Goal: Task Accomplishment & Management: Use online tool/utility

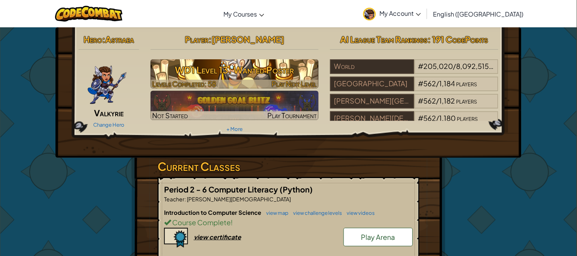
click at [222, 62] on h3 "WD1 Level 13: Wanted Poster" at bounding box center [235, 69] width 168 height 17
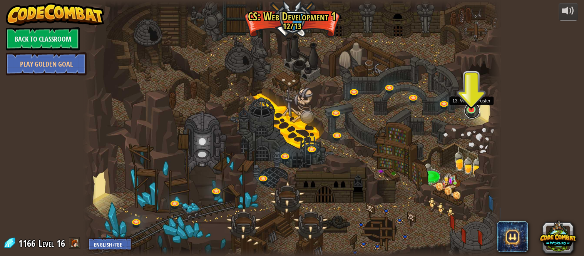
click at [468, 112] on link at bounding box center [472, 110] width 15 height 15
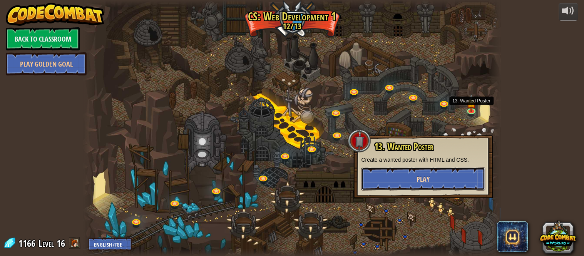
click at [455, 170] on button "Play" at bounding box center [423, 178] width 124 height 23
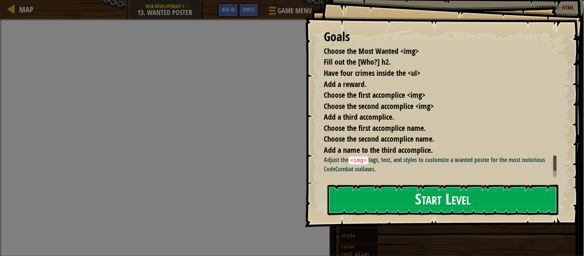
click at [386, 197] on button "Start Level" at bounding box center [443, 200] width 231 height 30
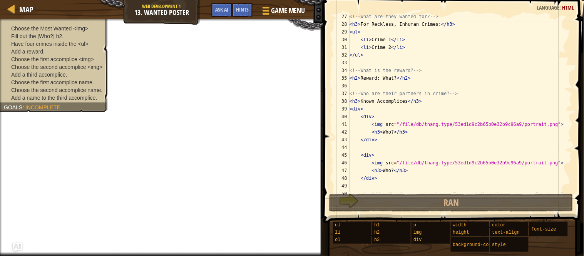
scroll to position [185, 0]
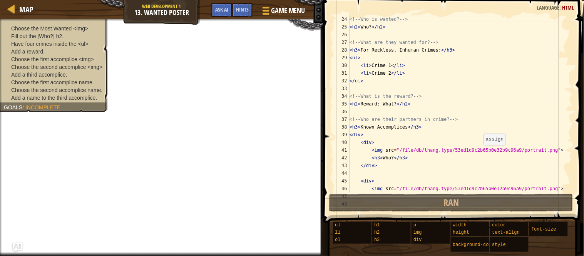
click at [476, 165] on div "<!-- Who is wanted? --> < h2 > Who? </ h2 > <!-- What are they wanted for? --> …" at bounding box center [456, 111] width 217 height 192
click at [482, 148] on div "<!-- Who is wanted? --> < h2 > Who? </ h2 > <!-- What are they wanted for? --> …" at bounding box center [456, 111] width 217 height 192
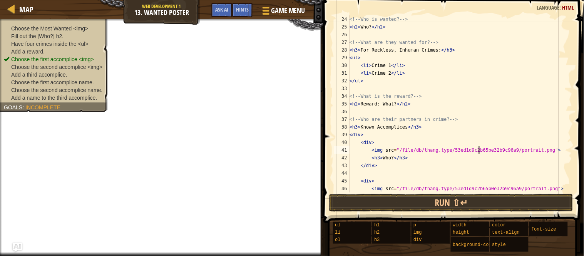
scroll to position [210, 0]
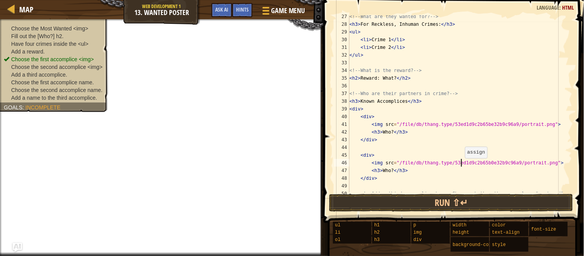
click at [461, 163] on div "<!-- What are they wanted for? --> < h3 > For Reckless, Inhuman Crimes: </ h3 >…" at bounding box center [456, 109] width 217 height 192
click at [464, 163] on div "<!-- What are they wanted for? --> < h3 > For Reckless, Inhuman Crimes: </ h3 >…" at bounding box center [456, 109] width 217 height 192
click at [468, 126] on div "<!-- What are they wanted for? --> < h3 > For Reckless, Inhuman Crimes: </ h3 >…" at bounding box center [456, 109] width 217 height 192
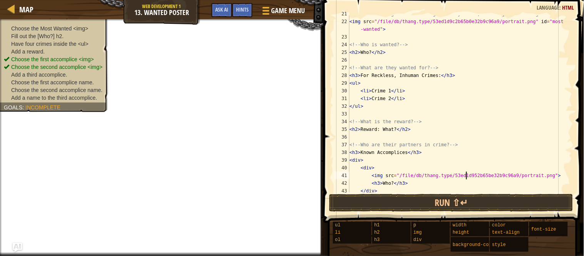
scroll to position [108, 0]
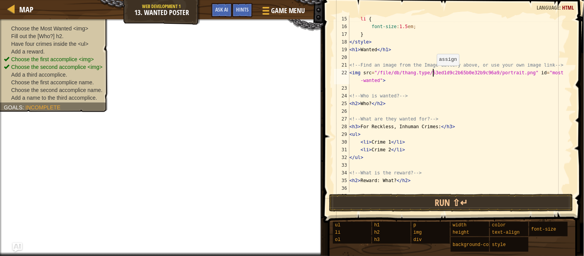
click at [433, 72] on div "li { font-size : 1.5 em ; } </ style > < h1 > Wanted </ h1 > <!-- Find an image…" at bounding box center [456, 111] width 217 height 192
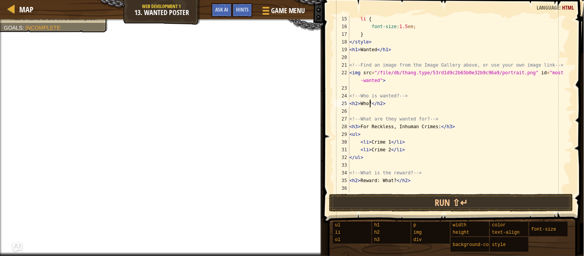
click at [371, 102] on div "li { font-size : 1.5 em ; } </ style > < h1 > Wanted </ h1 > <!-- Find an image…" at bounding box center [456, 111] width 217 height 192
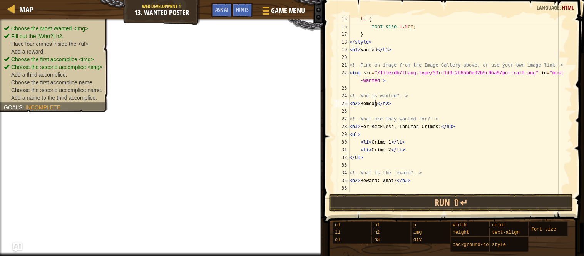
scroll to position [3, 2]
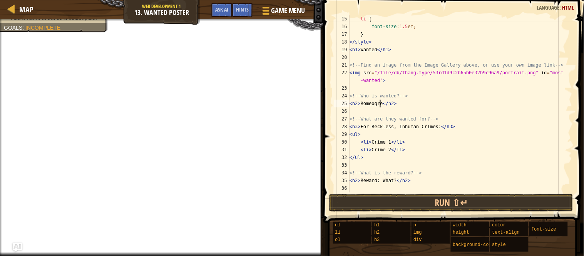
click at [378, 135] on div "li { font-size : 1.5 em ; } </ style > < h1 > Wanted </ h1 > <!-- Find an image…" at bounding box center [456, 111] width 217 height 192
click at [384, 158] on div "li { font-size : 1.5 em ; } </ style > < h1 > Wanted </ h1 > <!-- Find an image…" at bounding box center [456, 111] width 217 height 192
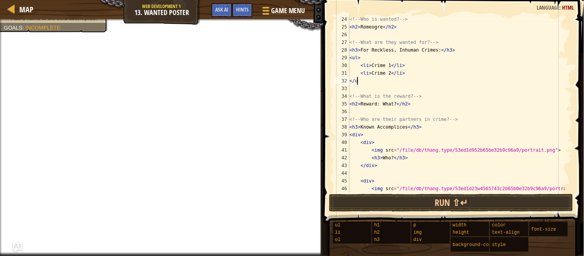
scroll to position [3, 0]
type textarea "<"
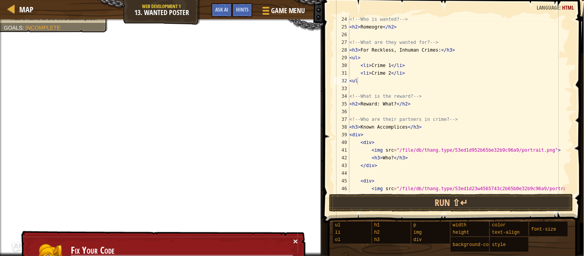
click at [297, 237] on button "×" at bounding box center [295, 241] width 5 height 8
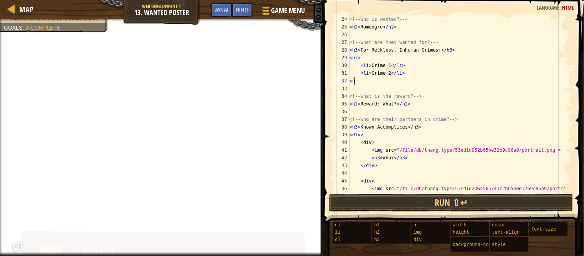
type textarea "<"
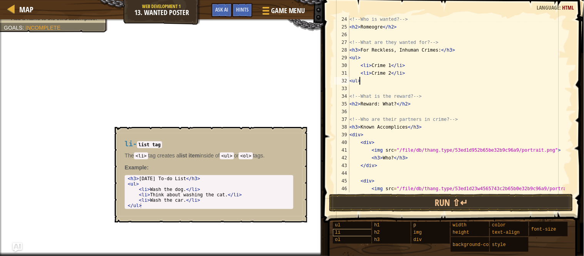
type textarea "<ul>"
click at [360, 231] on div "li" at bounding box center [362, 232] width 59 height 7
type textarea "<li>Wash the dog.</li>"
drag, startPoint x: 137, startPoint y: 188, endPoint x: 206, endPoint y: 190, distance: 69.7
click at [206, 190] on div "< h3 > [DATE] To-do List </ h3 > < ul > < li > Wash the dog. </ li > < li > Thi…" at bounding box center [209, 197] width 166 height 43
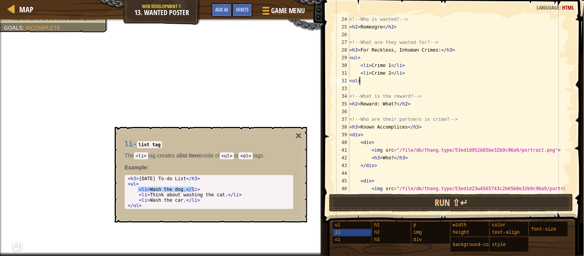
click at [360, 83] on div "<!-- Who is wanted? --> < h2 > Romeogre </ h2 > <!-- What are they wanted for? …" at bounding box center [456, 115] width 217 height 200
click at [371, 80] on div "<!-- Who is wanted? --> < h2 > Romeogre </ h2 > <!-- What are they wanted for? …" at bounding box center [456, 115] width 217 height 200
click at [351, 79] on div "<!-- Who is wanted? --> < h2 > Romeogre </ h2 > <!-- What are they wanted for? …" at bounding box center [456, 115] width 217 height 200
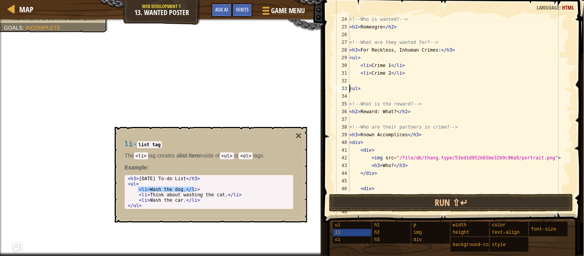
click at [371, 82] on div "<!-- Who is wanted? --> < h2 > Romeogre </ h2 > <!-- What are they wanted for? …" at bounding box center [456, 115] width 217 height 200
paste textarea "<li>Wash the dog.</li>"
click at [393, 80] on div "<!-- Who is wanted? --> < h2 > Romeogre </ h2 > <!-- What are they wanted for? …" at bounding box center [456, 115] width 217 height 200
click at [387, 72] on div "<!-- Who is wanted? --> < h2 > Romeogre </ h2 > <!-- What are they wanted for? …" at bounding box center [456, 115] width 217 height 200
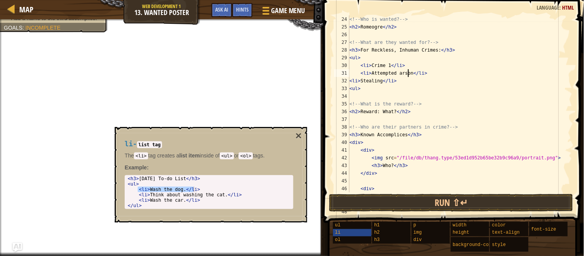
scroll to position [3, 5]
click at [387, 64] on div "<!-- Who is wanted? --> < h2 > Romeogre </ h2 > <!-- What are they wanted for? …" at bounding box center [456, 115] width 217 height 200
click at [408, 72] on div "<!-- Who is wanted? --> < h2 > Romeogre </ h2 > <!-- What are they wanted for? …" at bounding box center [456, 115] width 217 height 200
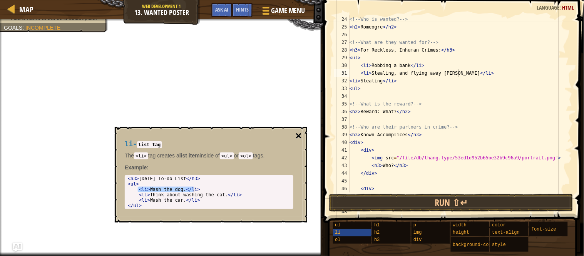
click at [298, 136] on button "×" at bounding box center [299, 136] width 6 height 11
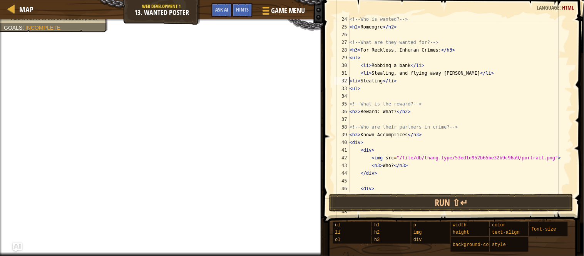
scroll to position [3, 3]
click at [351, 80] on div "<!-- Who is wanted? --> < h2 > Romeogre </ h2 > <!-- What are they wanted for? …" at bounding box center [456, 115] width 217 height 200
click at [444, 71] on div "<!-- Who is wanted? --> < h2 > Romeogre </ h2 > <!-- What are they wanted for? …" at bounding box center [456, 115] width 217 height 200
click at [391, 74] on div "<!-- Who is wanted? --> < h2 > Romeogre </ h2 > <!-- What are they wanted for? …" at bounding box center [456, 115] width 217 height 200
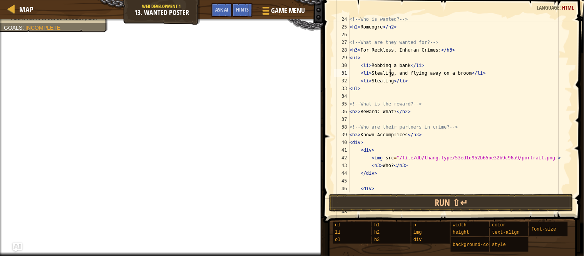
drag, startPoint x: 395, startPoint y: 69, endPoint x: 396, endPoint y: 77, distance: 7.7
click at [395, 70] on div "<!-- Who is wanted? --> < h2 > Romeogre </ h2 > <!-- What are they wanted for? …" at bounding box center [456, 115] width 217 height 200
click at [403, 74] on div "<!-- Who is wanted? --> < h2 > Romeogre </ h2 > <!-- What are they wanted for? …" at bounding box center [456, 115] width 217 height 200
click at [407, 65] on div "<!-- Who is wanted? --> < h2 > Romeogre </ h2 > <!-- What are they wanted for? …" at bounding box center [456, 115] width 217 height 200
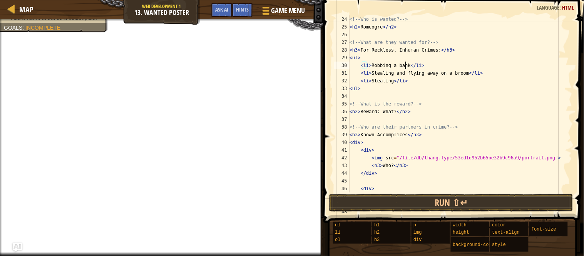
click at [406, 65] on div "<!-- Who is wanted? --> < h2 > Romeogre </ h2 > <!-- What are they wanted for? …" at bounding box center [456, 115] width 217 height 200
click at [390, 80] on div "<!-- Who is wanted? --> < h2 > Romeogre </ h2 > <!-- What are they wanted for? …" at bounding box center [456, 115] width 217 height 200
click at [360, 80] on div "<!-- Who is wanted? --> < h2 > Romeogre </ h2 > <!-- What are they wanted for? …" at bounding box center [456, 115] width 217 height 200
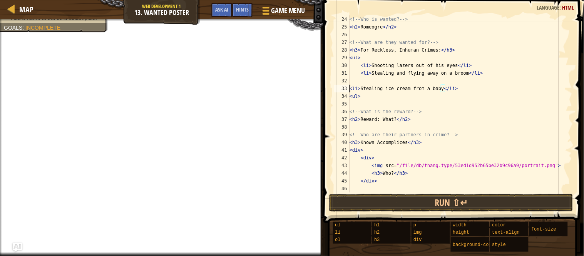
scroll to position [3, 8]
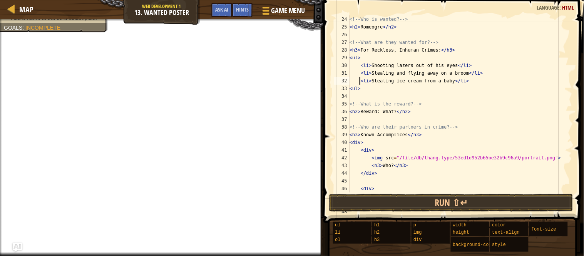
click at [351, 90] on div "<!-- Who is wanted? --> < h2 > Romeogre </ h2 > <!-- What are they wanted for? …" at bounding box center [456, 115] width 217 height 200
click at [351, 87] on div "<!-- Who is wanted? --> < h2 > Romeogre </ h2 > <!-- What are they wanted for? …" at bounding box center [456, 115] width 217 height 200
click at [347, 90] on div "33" at bounding box center [341, 89] width 15 height 8
click at [349, 89] on div "<ul> 24 25 26 27 28 29 30 31 32 33 34 35 36 37 38 39 40 41 42 43 44 45 46 47 48…" at bounding box center [453, 103] width 240 height 177
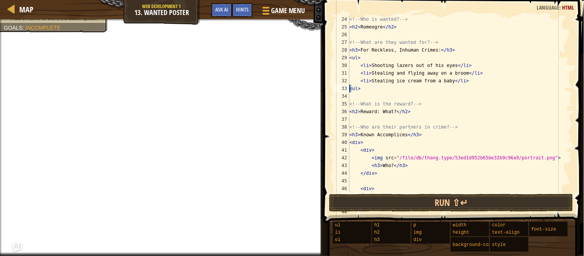
scroll to position [3, 0]
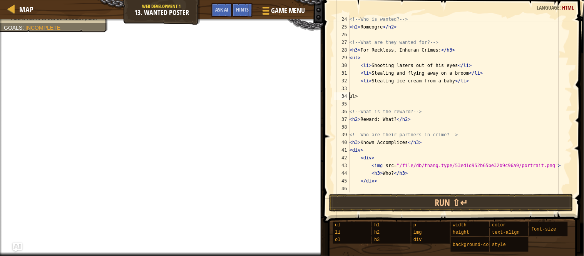
type textarea "<ul>"
click at [360, 89] on div "<!-- Who is wanted? --> < h2 > Romeogre </ h2 > <!-- What are they wanted for? …" at bounding box center [456, 111] width 217 height 192
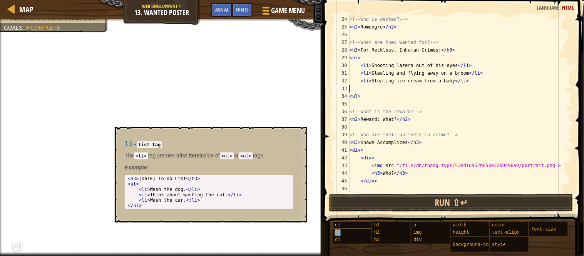
drag, startPoint x: 345, startPoint y: 230, endPoint x: 339, endPoint y: 226, distance: 7.3
click at [345, 230] on div "li" at bounding box center [362, 232] width 59 height 7
type textarea "<li>Wash the dog.</li>"
drag, startPoint x: 136, startPoint y: 189, endPoint x: 191, endPoint y: 188, distance: 54.7
click at [191, 188] on div "< h3 > [DATE] To-do List </ h3 > < ul > < li > Wash the dog. </ li > < li > Thi…" at bounding box center [209, 197] width 166 height 43
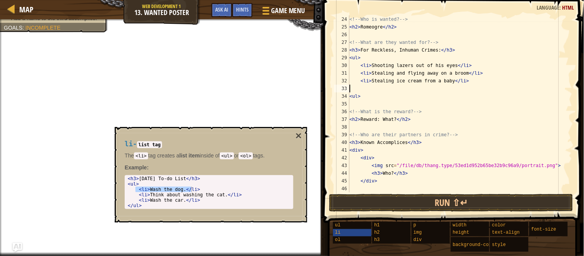
click at [374, 87] on div "<!-- Who is wanted? --> < h2 > Romeogre </ h2 > <!-- What are they wanted for? …" at bounding box center [456, 111] width 217 height 192
paste textarea "<li>Wash the dog.</li"
click at [351, 87] on div "<!-- Who is wanted? --> < h2 > Romeogre </ h2 > <!-- What are they wanted for? …" at bounding box center [456, 111] width 217 height 192
click at [402, 89] on div "<!-- Who is wanted? --> < h2 > Romeogre </ h2 > <!-- What are they wanted for? …" at bounding box center [456, 111] width 217 height 192
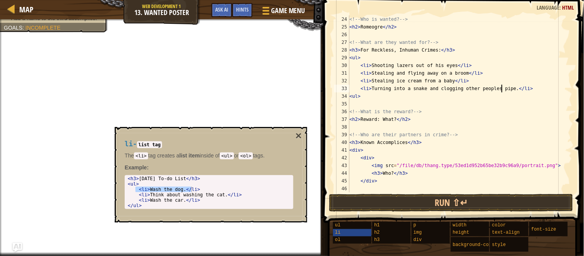
scroll to position [3, 13]
click at [300, 134] on button "×" at bounding box center [299, 136] width 6 height 11
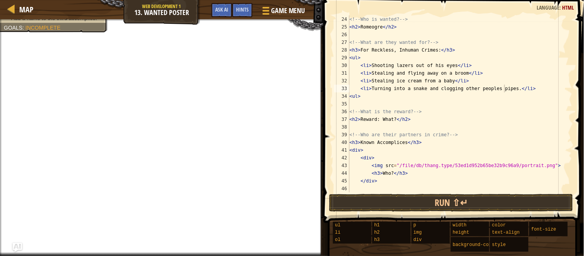
scroll to position [3, 4]
drag, startPoint x: 392, startPoint y: 120, endPoint x: 392, endPoint y: 124, distance: 4.3
click at [392, 120] on div "<!-- Who is wanted? --> < h2 > Romeogre </ h2 > <!-- What are they wanted for? …" at bounding box center [456, 111] width 217 height 192
click at [390, 117] on div "<!-- Who is wanted? --> < h2 > Romeogre </ h2 > <!-- What are they wanted for? …" at bounding box center [456, 111] width 217 height 192
click at [393, 118] on div "<!-- Who is wanted? --> < h2 > Romeogre </ h2 > <!-- What are they wanted for? …" at bounding box center [456, 111] width 217 height 192
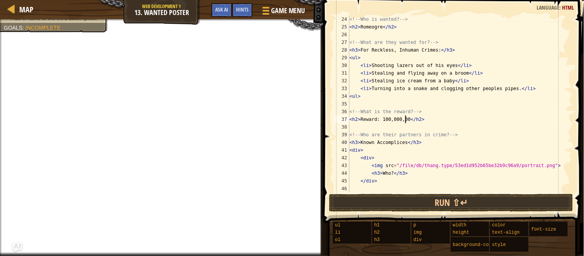
scroll to position [3, 5]
click at [381, 120] on div "<!-- Who is wanted? --> < h2 > Romeogre </ h2 > <!-- What are they wanted for? …" at bounding box center [456, 111] width 217 height 192
type textarea "<h2>Reward: $100,000,000</h2>"
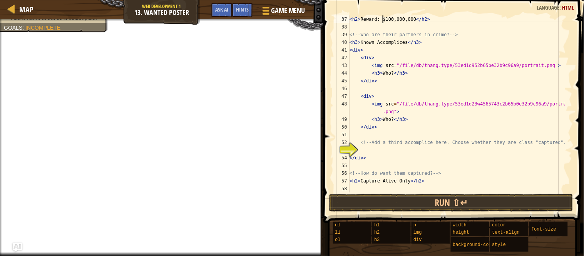
scroll to position [285, 0]
click at [384, 147] on div "< h2 > Reward: $100,000,000 </ h2 > <!-- Who are their partners in crime? --> <…" at bounding box center [456, 111] width 217 height 192
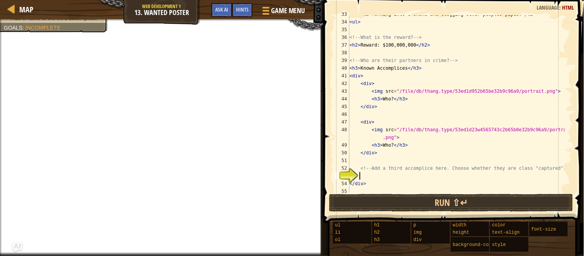
scroll to position [233, 0]
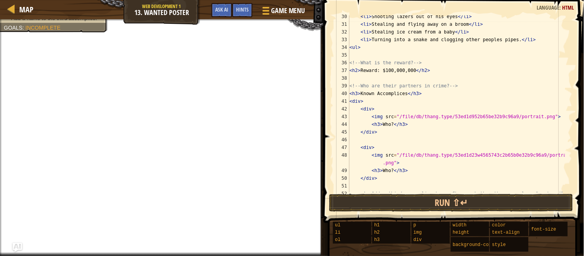
click at [392, 122] on div "< li > Shooting lazers out of his eyes </ li > < li > Stealing and flying away …" at bounding box center [456, 109] width 217 height 192
click at [391, 124] on div "< li > Shooting lazers out of his eyes </ li > < li > Stealing and flying away …" at bounding box center [456, 109] width 217 height 192
click at [387, 171] on div "< li > Shooting lazers out of his eyes </ li > < li > Stealing and flying away …" at bounding box center [456, 109] width 217 height 192
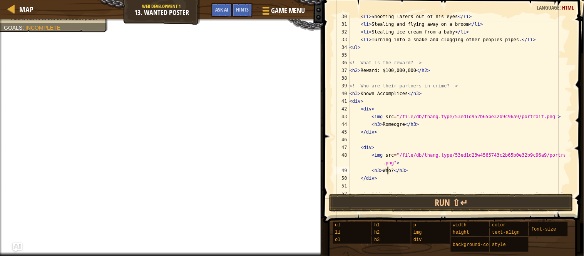
click at [390, 171] on div "< li > Shooting lazers out of his eyes </ li > < li > Stealing and flying away …" at bounding box center [456, 109] width 217 height 192
type textarea "/h3>"
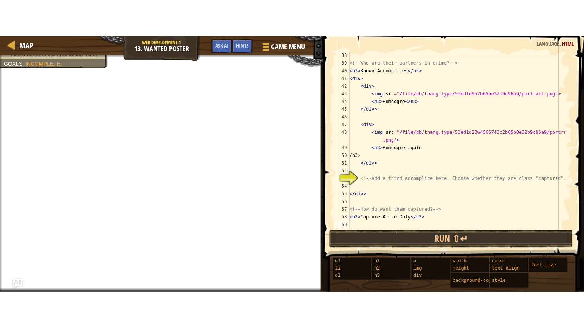
scroll to position [293, 0]
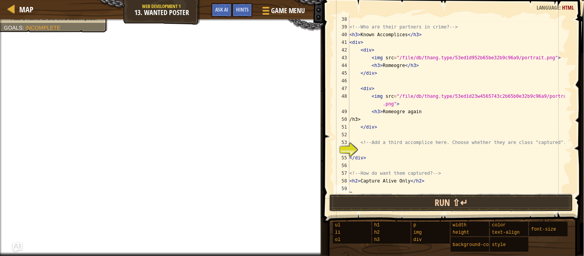
click at [382, 204] on button "Run ⇧↵" at bounding box center [451, 203] width 244 height 18
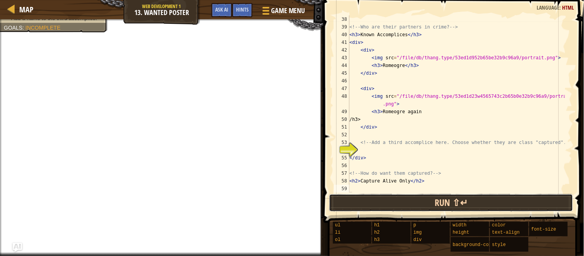
click at [382, 204] on button "Run ⇧↵" at bounding box center [451, 203] width 244 height 18
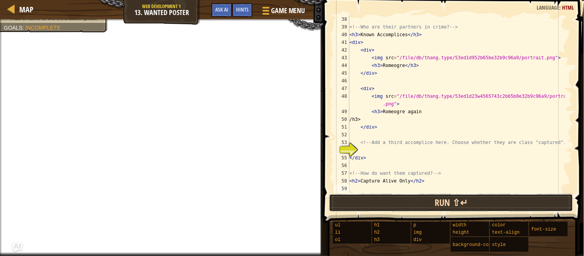
click at [382, 204] on button "Run ⇧↵" at bounding box center [451, 203] width 244 height 18
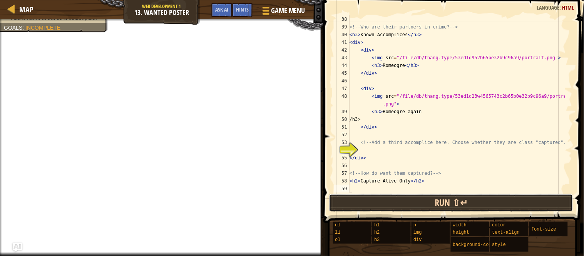
click at [382, 204] on button "Run ⇧↵" at bounding box center [451, 203] width 244 height 18
click at [380, 204] on button "Run ⇧↵" at bounding box center [451, 203] width 244 height 18
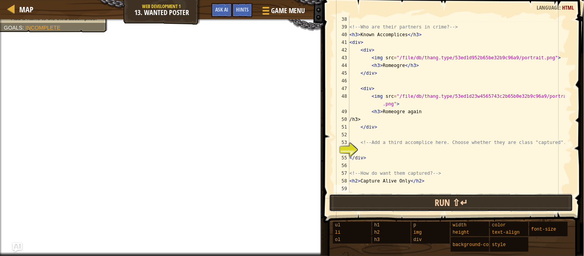
click at [380, 204] on button "Run ⇧↵" at bounding box center [451, 203] width 244 height 18
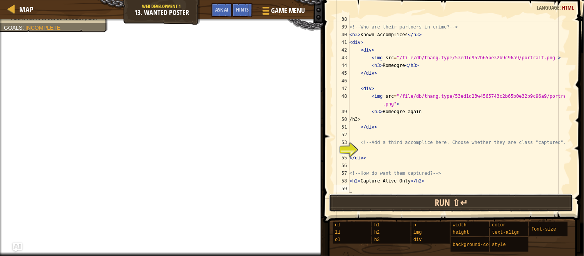
click at [380, 204] on button "Run ⇧↵" at bounding box center [451, 203] width 244 height 18
click at [379, 204] on button "Run ⇧↵" at bounding box center [451, 203] width 244 height 18
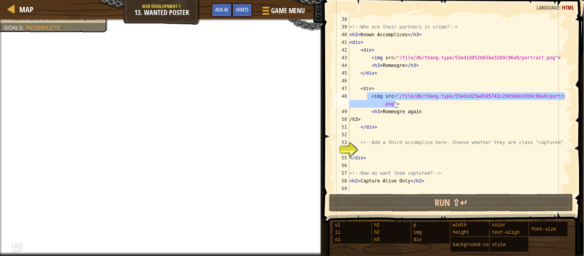
drag, startPoint x: 367, startPoint y: 95, endPoint x: 443, endPoint y: 105, distance: 77.0
click at [443, 105] on div "<!-- Who are their partners in crime? --> < h3 > Known Accomplices </ h3 > < di…" at bounding box center [456, 111] width 217 height 192
type textarea "<img src="/file/db/thang.type/53ed1d23w4565743c2b65b0e32b9c96a9/portrait.png">"
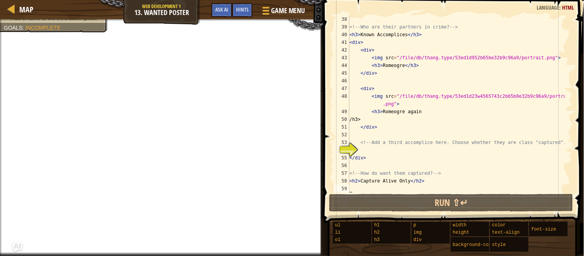
click at [383, 186] on div "<!-- Who are their partners in crime? --> < h3 > Known Accomplices </ h3 > < di…" at bounding box center [456, 111] width 217 height 192
drag, startPoint x: 385, startPoint y: 186, endPoint x: 351, endPoint y: 143, distance: 54.3
click at [350, 146] on div "54" at bounding box center [341, 150] width 15 height 8
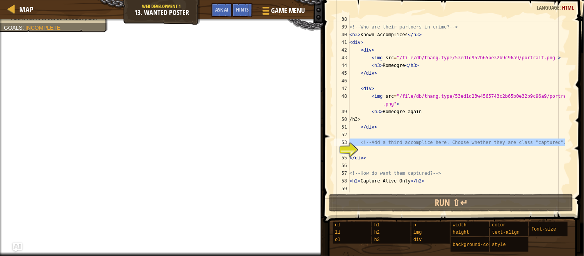
type textarea "<!-- Add a third accomplice here. Choose whether they are class "captured". -->"
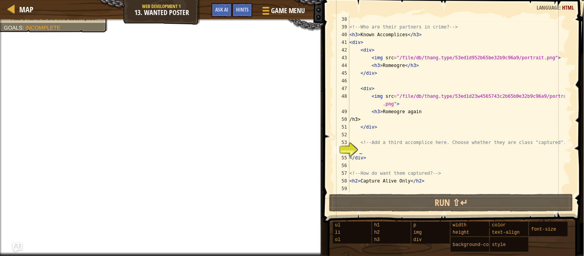
click at [374, 146] on div "<!-- Who are their partners in crime? --> < h3 > Known Accomplices </ h3 > < di…" at bounding box center [456, 111] width 217 height 192
paste textarea "<img src="/file/db/thang.type/53ed1d23w4565743c2b65b0e32b9c96a9/portrait.png">"
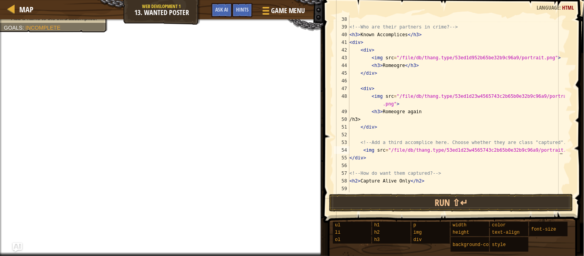
click at [385, 119] on div "<!-- Who are their partners in crime? --> < h3 > Known Accomplices </ h3 > < di…" at bounding box center [456, 111] width 217 height 192
click at [373, 121] on div "<!-- Who are their partners in crime? --> < h3 > Known Accomplices </ h3 > < di…" at bounding box center [456, 111] width 217 height 192
click at [373, 120] on div "<!-- Who are their partners in crime? --> < h3 > Known Accomplices </ h3 > < di…" at bounding box center [456, 111] width 217 height 192
drag, startPoint x: 372, startPoint y: 120, endPoint x: 371, endPoint y: 125, distance: 5.5
click at [372, 122] on div "<!-- Who are their partners in crime? --> < h3 > Known Accomplices </ h3 > < di…" at bounding box center [456, 111] width 217 height 192
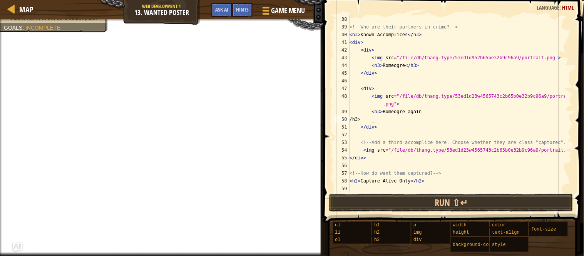
click at [372, 118] on div "<!-- Who are their partners in crime? --> < h3 > Known Accomplices </ h3 > < di…" at bounding box center [456, 111] width 217 height 192
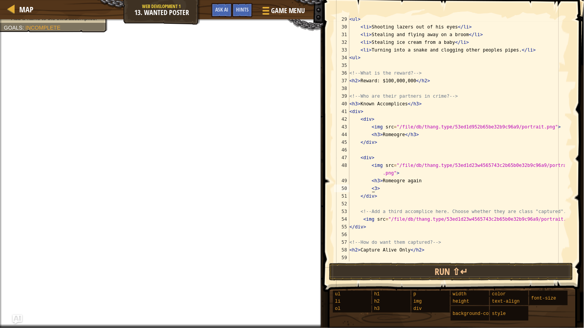
scroll to position [3, 2]
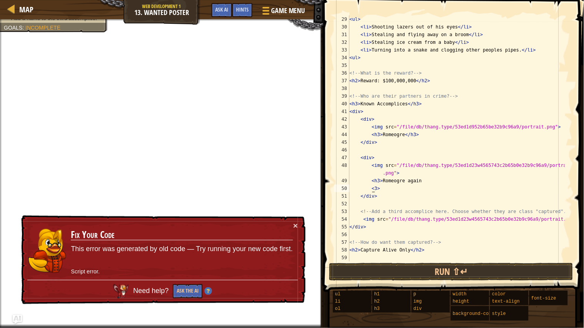
click at [290, 224] on td "Fix Your Code This error was generated by old code — Try running your new code …" at bounding box center [181, 251] width 223 height 59
click at [296, 224] on button "×" at bounding box center [295, 226] width 5 height 8
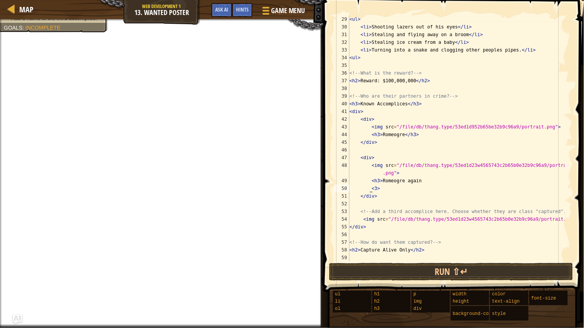
click at [371, 189] on div "< ul > < li > Shooting lazers out of his eyes </ li > < li > Stealing and flyin…" at bounding box center [456, 146] width 217 height 262
type textarea "h"
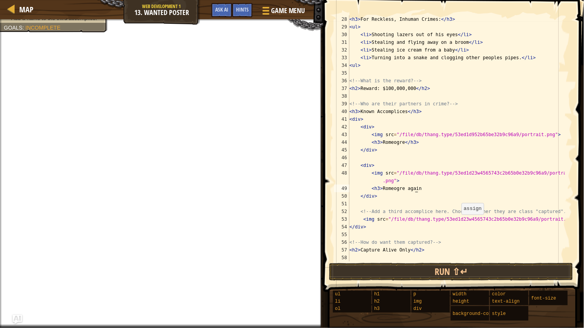
click at [458, 222] on div "< h3 > For Reckless, Inhuman Crimes: </ h3 > < ul > < li > Shooting lazers out …" at bounding box center [456, 146] width 217 height 262
click at [461, 221] on div "< h3 > For Reckless, Inhuman Crimes: </ h3 > < ul > < li > Shooting lazers out …" at bounding box center [456, 146] width 217 height 262
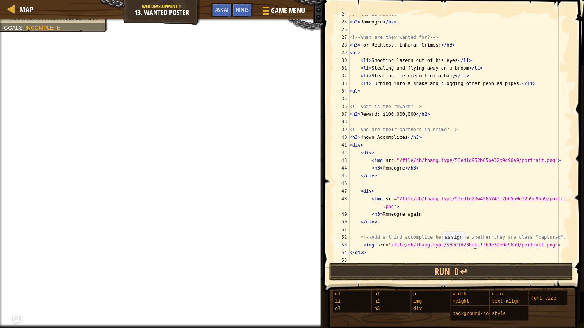
scroll to position [216, 0]
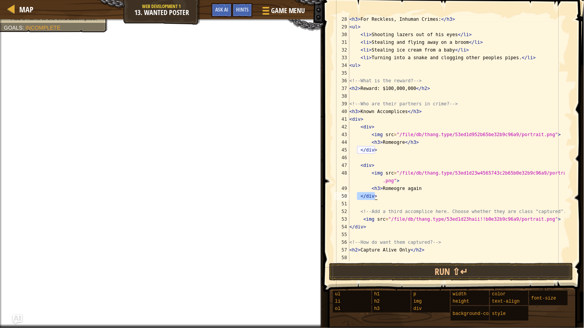
drag, startPoint x: 357, startPoint y: 195, endPoint x: 398, endPoint y: 199, distance: 41.8
click at [398, 199] on div "< h3 > For Reckless, Inhuman Crimes: </ h3 > < ul > < li > Shooting lazers out …" at bounding box center [456, 146] width 217 height 262
type textarea "</div>"
click at [368, 236] on div "< h3 > For Reckless, Inhuman Crimes: </ h3 > < ul > < li > Shooting lazers out …" at bounding box center [456, 146] width 217 height 262
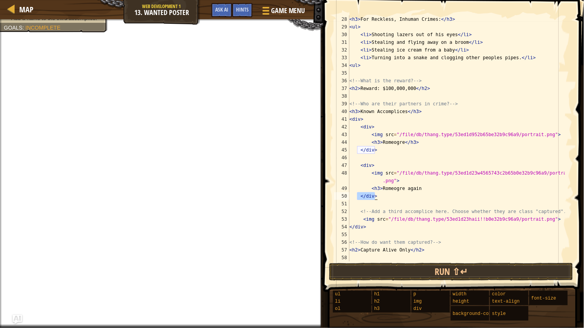
scroll to position [3, 0]
drag, startPoint x: 370, startPoint y: 189, endPoint x: 415, endPoint y: 187, distance: 44.7
click at [415, 187] on div "< h3 > For Reckless, Inhuman Crimes: </ h3 > < ul > < li > Shooting lazers out …" at bounding box center [456, 146] width 217 height 262
type textarea "<h3>Romeogre again"
click at [386, 235] on div "< h3 > For Reckless, Inhuman Crimes: </ h3 > < ul > < li > Shooting lazers out …" at bounding box center [456, 146] width 217 height 262
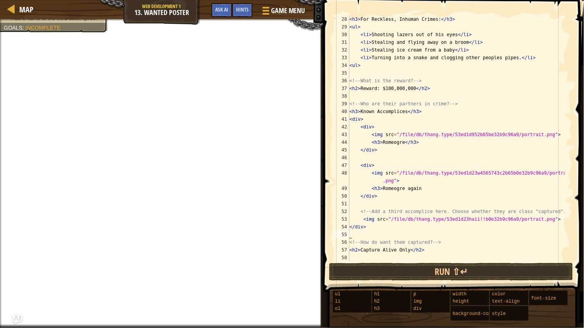
paste textarea "<h3>Romeogre again"
click at [401, 187] on div "< h3 > For Reckless, Inhuman Crimes: </ h3 > < ul > < li > Shooting lazers out …" at bounding box center [456, 146] width 217 height 262
click at [426, 189] on div "< h3 > For Reckless, Inhuman Crimes: </ h3 > < ul > < li > Shooting lazers out …" at bounding box center [456, 146] width 217 height 262
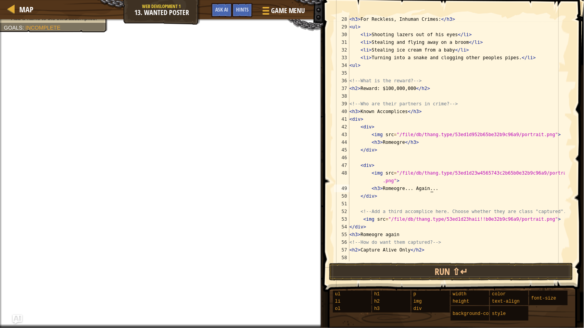
click at [381, 235] on div "< h3 > For Reckless, Inhuman Crimes: </ h3 > < ul > < li > Shooting lazers out …" at bounding box center [456, 146] width 217 height 262
click at [398, 235] on div "< h3 > For Reckless, Inhuman Crimes: </ h3 > < ul > < li > Shooting lazers out …" at bounding box center [456, 146] width 217 height 262
click at [439, 191] on div "< h3 > For Reckless, Inhuman Crimes: </ h3 > < ul > < li > Shooting lazers out …" at bounding box center [456, 146] width 217 height 262
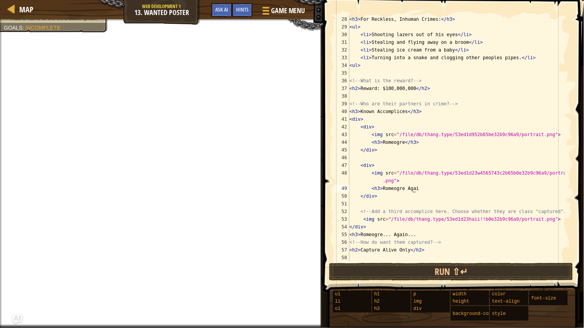
scroll to position [3, 5]
drag, startPoint x: 359, startPoint y: 196, endPoint x: 376, endPoint y: 192, distance: 17.2
click at [376, 192] on div "< h3 > For Reckless, Inhuman Crimes: </ h3 > < ul > < li > Shooting lazers out …" at bounding box center [456, 146] width 217 height 262
click at [378, 192] on div "< h3 > For Reckless, Inhuman Crimes: </ h3 > < ul > < li > Shooting lazers out …" at bounding box center [456, 138] width 217 height 246
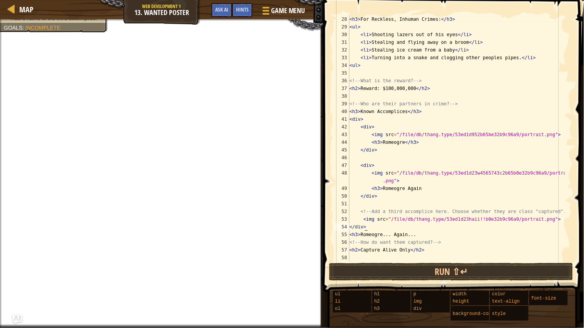
click at [372, 224] on div "< h3 > For Reckless, Inhuman Crimes: </ h3 > < ul > < li > Shooting lazers out …" at bounding box center [456, 146] width 217 height 262
type textarea "<"
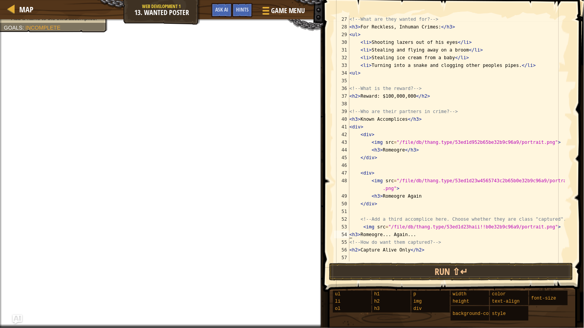
click at [351, 233] on div "<!-- What are they wanted for? --> < h3 > For Reckless, Inhuman Crimes: </ h3 >…" at bounding box center [456, 146] width 217 height 262
type textarea "."
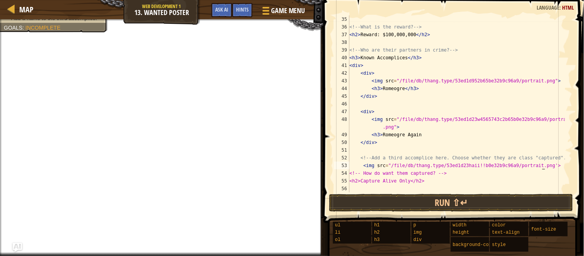
scroll to position [269, 0]
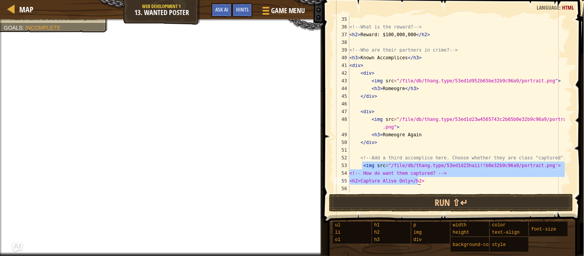
drag, startPoint x: 362, startPoint y: 164, endPoint x: 449, endPoint y: 183, distance: 89.5
click at [449, 183] on div "<!-- What is the reward? --> < h2 > Reward: $100,000,000 </ h2 > <!-- Who are t…" at bounding box center [456, 111] width 217 height 192
drag, startPoint x: 456, startPoint y: 182, endPoint x: 468, endPoint y: 180, distance: 12.0
click at [468, 180] on div "<!-- What is the reward? --> < h2 > Reward: $100,000,000 </ h2 > <!-- Who are t…" at bounding box center [456, 103] width 217 height 177
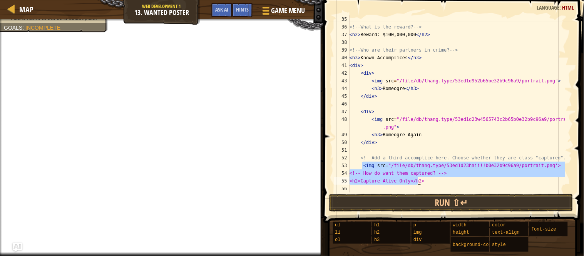
scroll to position [3, 5]
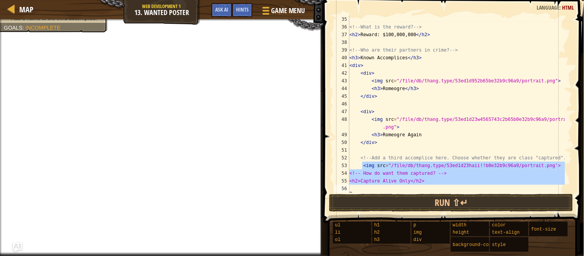
drag, startPoint x: 363, startPoint y: 167, endPoint x: 443, endPoint y: 191, distance: 82.6
click at [443, 191] on div "<!-- What is the reward? --> < h2 > Reward: $100,000,000 </ h2 > <!-- Who are t…" at bounding box center [456, 111] width 217 height 192
type textarea "<h2>Capture Alive Only</h2>"
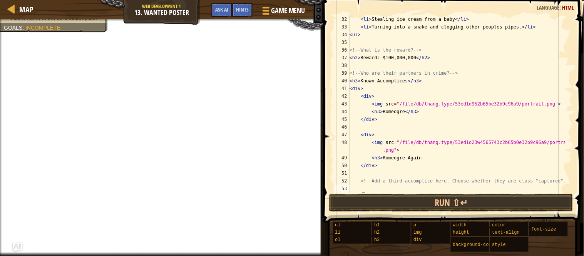
scroll to position [246, 0]
click at [424, 189] on div "< li > Stealing ice cream from a baby </ li > < li > Turning into a snake and c…" at bounding box center [456, 111] width 217 height 192
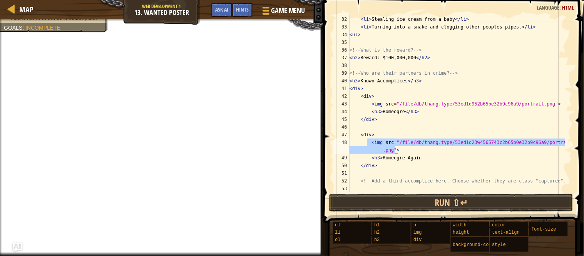
drag, startPoint x: 368, startPoint y: 144, endPoint x: 434, endPoint y: 151, distance: 66.2
click at [434, 151] on div "< li > Stealing ice cream from a baby </ li > < li > Turning into a snake and c…" at bounding box center [456, 111] width 217 height 192
type textarea "<img src="/file/db/thang.type/53ed1d23w4565743c2b65b0e32b9c96a9/portrait.png">"
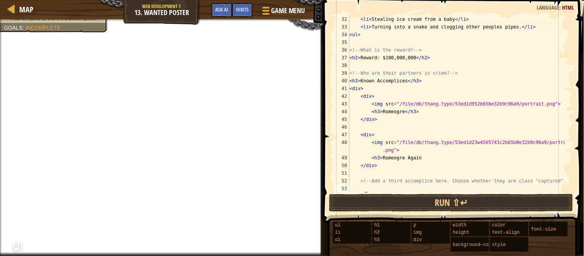
click at [376, 192] on div "< li > Stealing ice cream from a baby </ li > < li > Turning into a snake and c…" at bounding box center [456, 111] width 217 height 192
paste textarea "<img src="/file/db/thang.type/53ed1d23w4565743c2b65b0e32b9c96a9/portrait.png">"
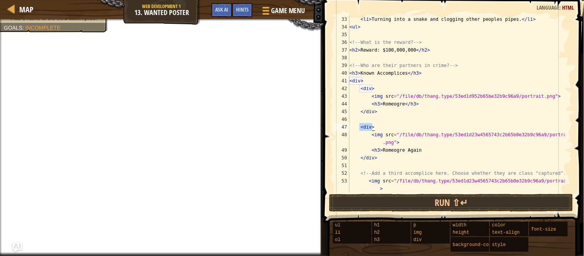
drag, startPoint x: 359, startPoint y: 124, endPoint x: 378, endPoint y: 126, distance: 19.0
click at [378, 126] on div "< li > Turning into a snake and clogging other peoples pipes. </ li > < ul > <!…" at bounding box center [456, 111] width 217 height 192
click at [400, 189] on div "< li > Turning into a snake and clogging other peoples pipes. </ li > < ul > <!…" at bounding box center [456, 111] width 217 height 192
type textarea "<img src="/file/db/thang.type/53ed1d23w4565743c2b65b0e32b9c96a9/portrait.png">"
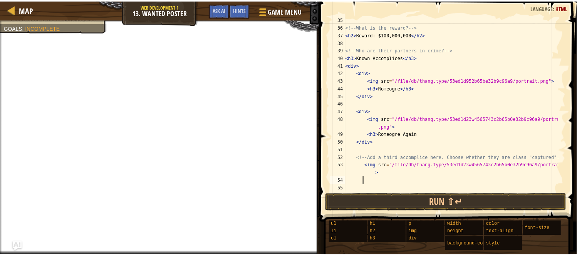
scroll to position [3, 0]
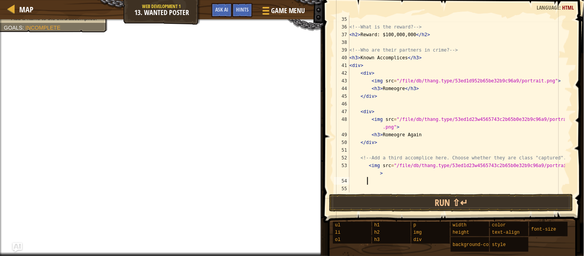
paste textarea "<div>"
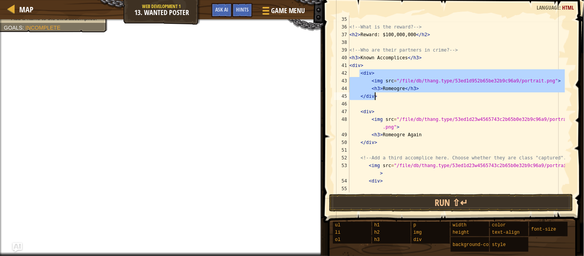
drag, startPoint x: 359, startPoint y: 71, endPoint x: 384, endPoint y: 99, distance: 37.3
click at [384, 99] on div "<!-- What is the reward? --> < h2 > Reward: $100,000,000 </ h2 > <!-- Who are t…" at bounding box center [456, 111] width 217 height 192
click at [384, 99] on div "<!-- What is the reward? --> < h2 > Reward: $100,000,000 </ h2 > <!-- Who are t…" at bounding box center [456, 103] width 217 height 177
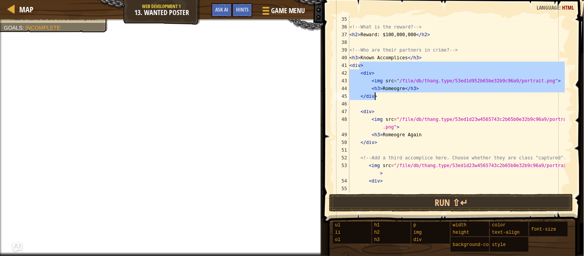
drag, startPoint x: 359, startPoint y: 69, endPoint x: 387, endPoint y: 98, distance: 40.0
click at [387, 98] on div "<!-- What is the reward? --> < h2 > Reward: $100,000,000 </ h2 > <!-- Who are t…" at bounding box center [456, 111] width 217 height 192
click at [360, 76] on div "<!-- What is the reward? --> < h2 > Reward: $100,000,000 </ h2 > <!-- Who are t…" at bounding box center [456, 103] width 217 height 177
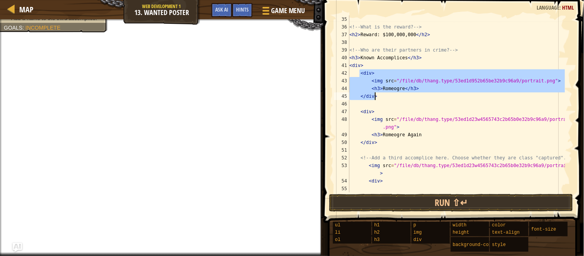
drag, startPoint x: 360, startPoint y: 71, endPoint x: 385, endPoint y: 95, distance: 34.0
click at [385, 95] on div "<!-- What is the reward? --> < h2 > Reward: $100,000,000 </ h2 > <!-- Who are t…" at bounding box center [456, 111] width 217 height 192
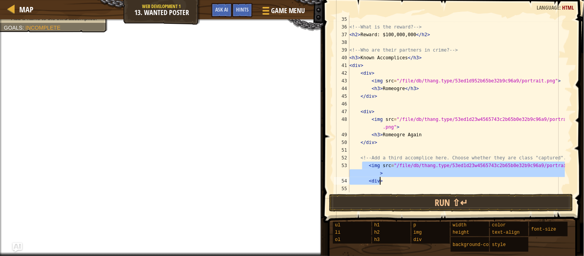
drag, startPoint x: 363, startPoint y: 167, endPoint x: 391, endPoint y: 179, distance: 30.9
click at [391, 179] on div "<!-- What is the reward? --> < h2 > Reward: $100,000,000 </ h2 > <!-- Who are t…" at bounding box center [456, 111] width 217 height 192
paste textarea "</"
type textarea "</div>"
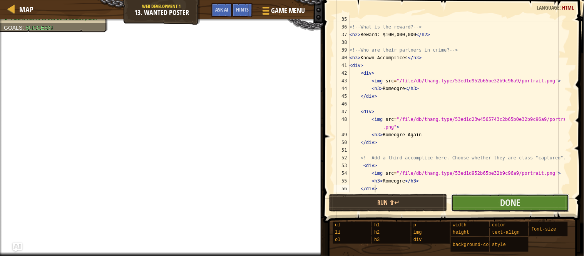
click at [485, 199] on button "Done" at bounding box center [510, 203] width 118 height 18
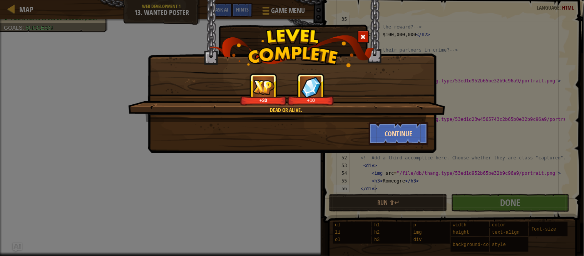
drag, startPoint x: 384, startPoint y: 118, endPoint x: 393, endPoint y: 122, distance: 10.0
click at [387, 119] on div "Dead or Alive. +30 +10" at bounding box center [286, 97] width 317 height 49
click at [397, 126] on button "Continue" at bounding box center [399, 133] width 60 height 23
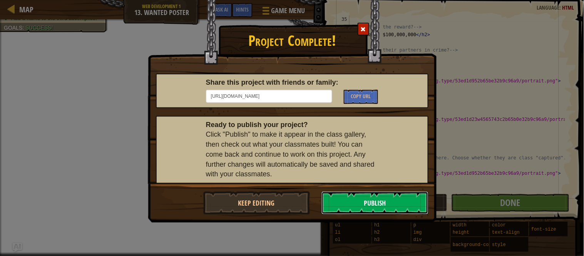
click at [367, 197] on button "Publish" at bounding box center [374, 202] width 107 height 23
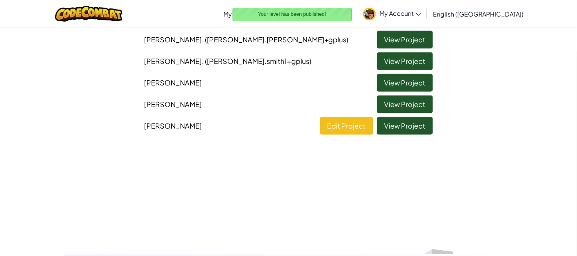
scroll to position [128, 0]
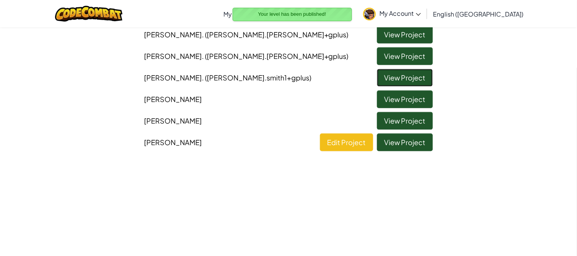
click at [411, 78] on link "View Project" at bounding box center [405, 78] width 56 height 18
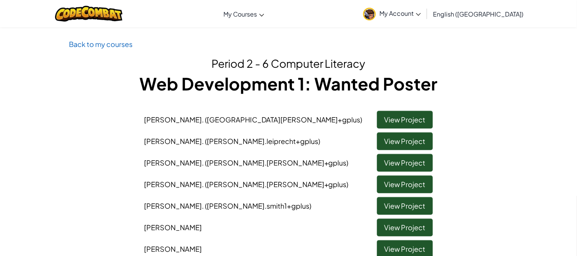
click at [94, 50] on div "Back to my courses Period 2 - 6 Computer Literacy Web Development 1: Wanted Pos…" at bounding box center [288, 160] width 450 height 245
click at [101, 41] on link "Back to my courses" at bounding box center [101, 44] width 64 height 9
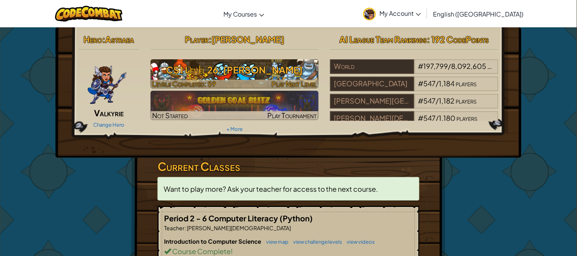
click at [303, 79] on span "Play Next Level" at bounding box center [293, 83] width 45 height 9
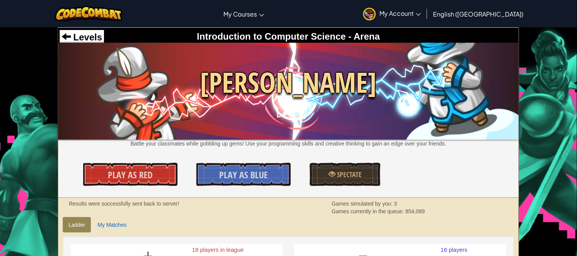
drag, startPoint x: 292, startPoint y: 116, endPoint x: 243, endPoint y: 123, distance: 49.8
click at [243, 123] on img at bounding box center [288, 91] width 460 height 97
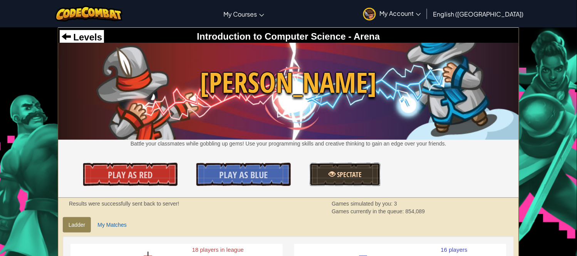
click at [343, 166] on link "Spectate" at bounding box center [345, 174] width 71 height 23
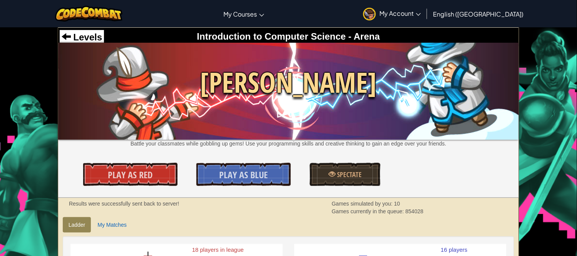
click at [83, 45] on img at bounding box center [288, 91] width 460 height 97
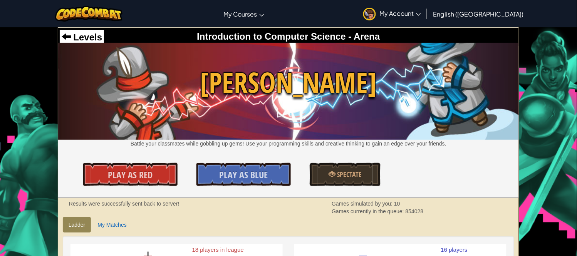
click at [88, 31] on div "Levels" at bounding box center [82, 37] width 44 height 15
click at [90, 32] on span "Levels" at bounding box center [86, 37] width 31 height 10
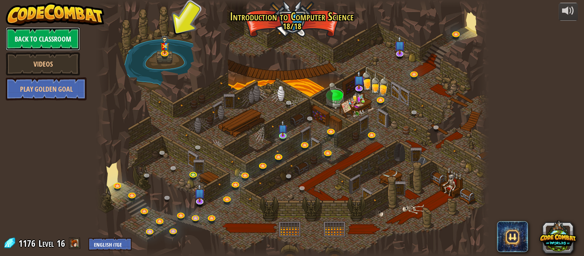
click at [52, 28] on link "Back to Classroom" at bounding box center [43, 38] width 74 height 23
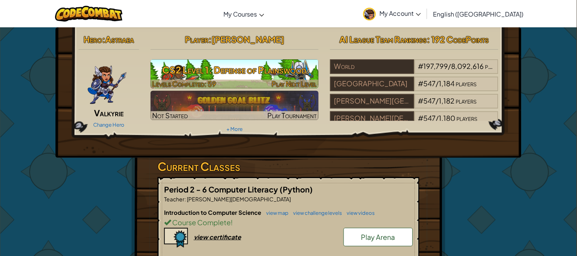
click at [284, 72] on h3 "CS2 Level 1: Defense of Plainswood" at bounding box center [235, 69] width 168 height 17
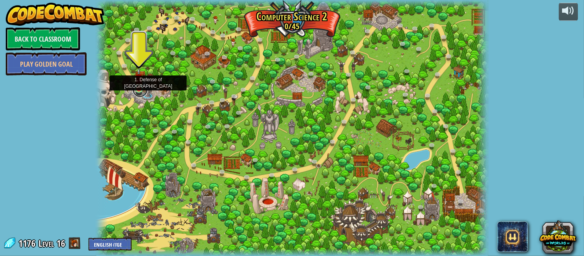
click at [140, 92] on link at bounding box center [139, 89] width 15 height 15
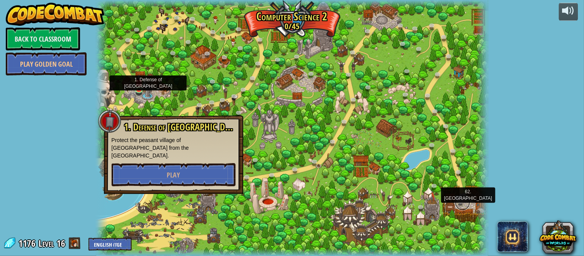
click at [463, 199] on link at bounding box center [462, 202] width 15 height 15
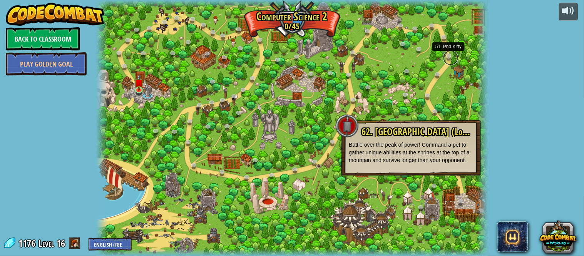
click at [447, 59] on link at bounding box center [450, 57] width 15 height 15
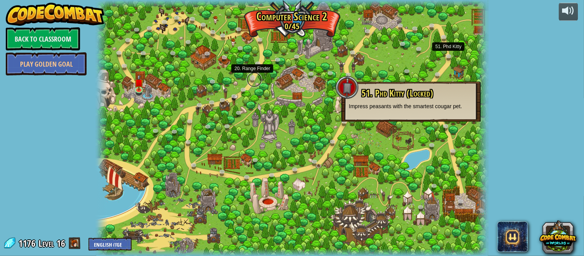
click at [248, 77] on link at bounding box center [254, 79] width 15 height 15
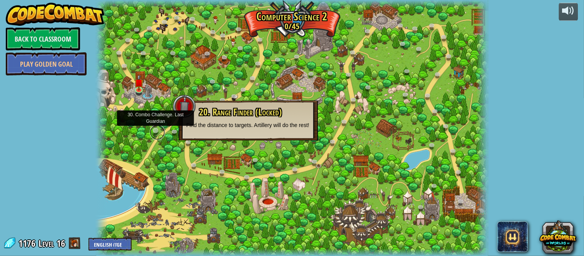
click at [159, 130] on link at bounding box center [157, 132] width 15 height 15
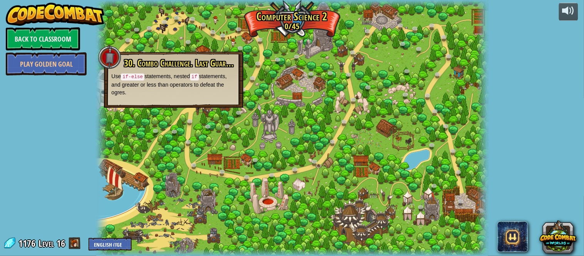
click at [177, 124] on div at bounding box center [292, 128] width 392 height 256
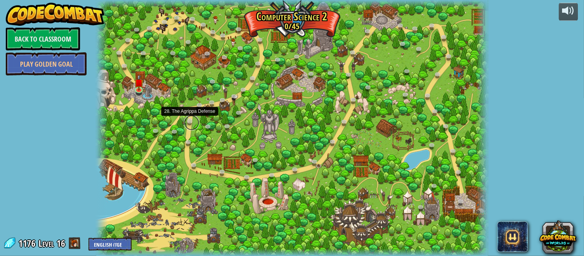
click at [189, 121] on link at bounding box center [191, 122] width 15 height 15
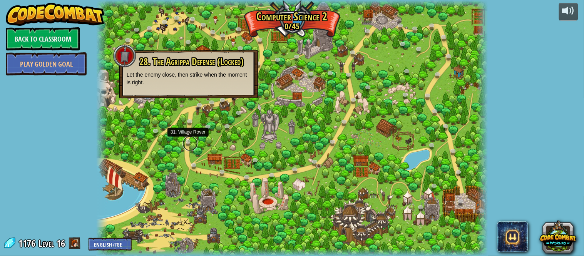
click at [185, 143] on link at bounding box center [189, 143] width 15 height 15
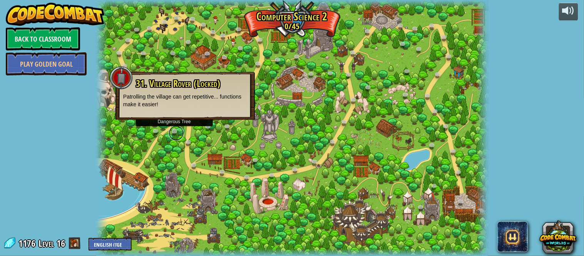
click at [170, 129] on link at bounding box center [176, 133] width 15 height 15
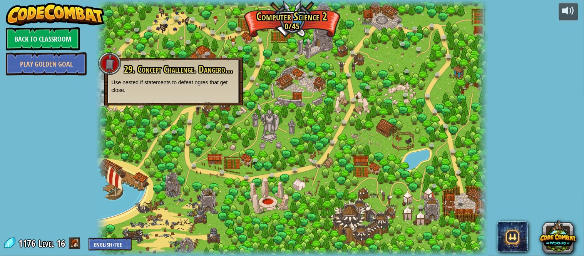
click at [149, 131] on div at bounding box center [292, 128] width 392 height 256
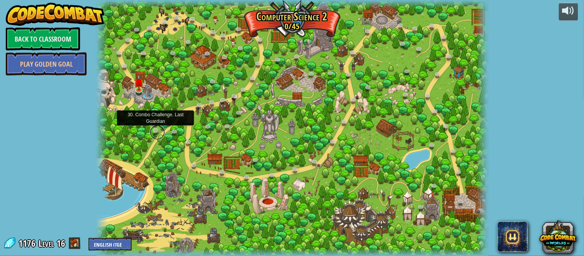
click at [156, 131] on link at bounding box center [157, 132] width 15 height 15
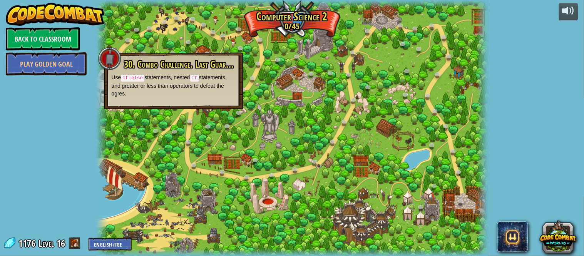
click at [180, 48] on div at bounding box center [292, 128] width 392 height 256
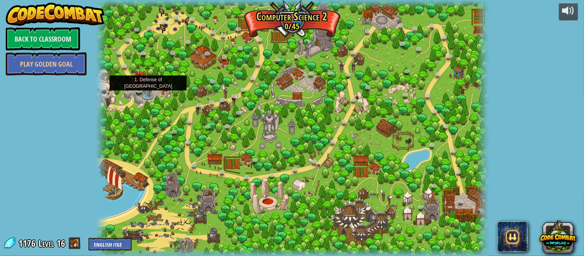
click at [140, 87] on img at bounding box center [138, 79] width 9 height 22
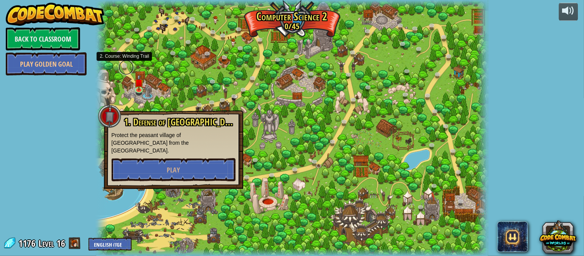
click at [121, 64] on link at bounding box center [126, 67] width 15 height 15
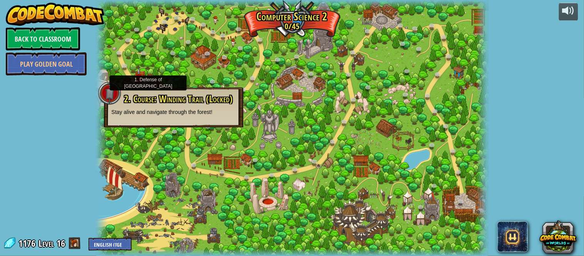
click at [141, 80] on img at bounding box center [138, 79] width 9 height 22
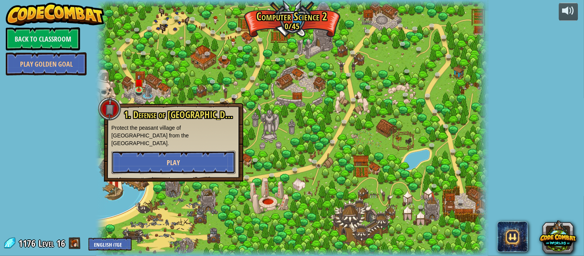
click at [160, 152] on button "Play" at bounding box center [174, 162] width 124 height 23
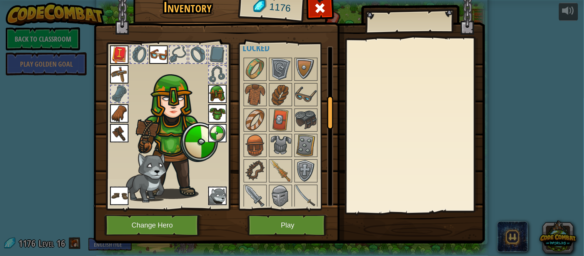
scroll to position [256, 0]
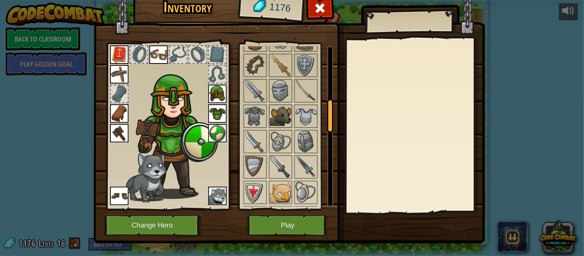
click at [278, 126] on img at bounding box center [281, 116] width 22 height 22
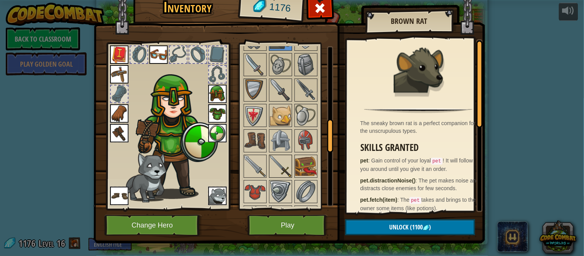
scroll to position [470, 0]
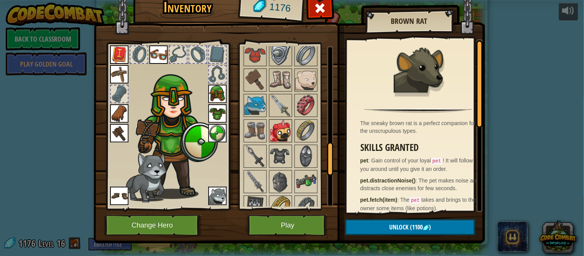
click at [279, 133] on img at bounding box center [281, 131] width 22 height 22
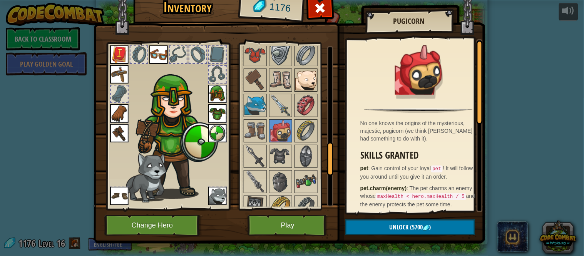
click at [308, 72] on img at bounding box center [306, 80] width 22 height 22
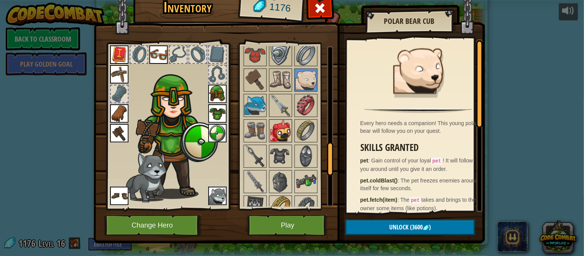
click at [272, 132] on img at bounding box center [281, 131] width 22 height 22
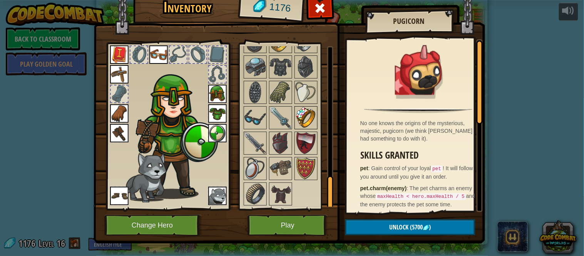
scroll to position [9, 0]
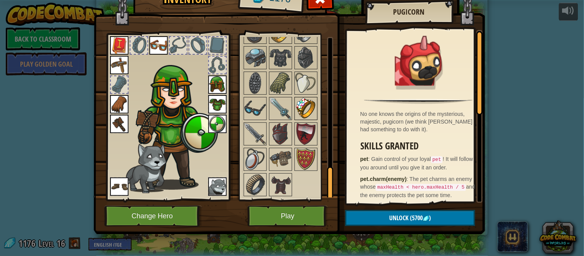
click at [307, 114] on img at bounding box center [306, 109] width 22 height 22
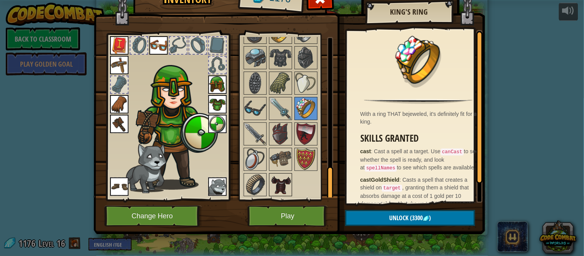
click at [283, 179] on img at bounding box center [281, 185] width 22 height 22
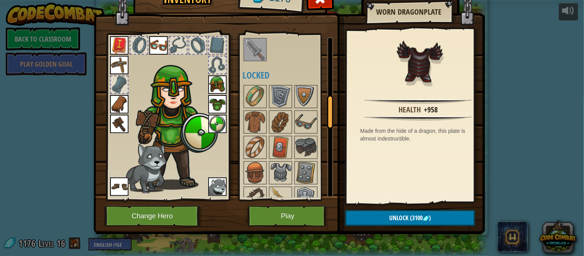
scroll to position [81, 0]
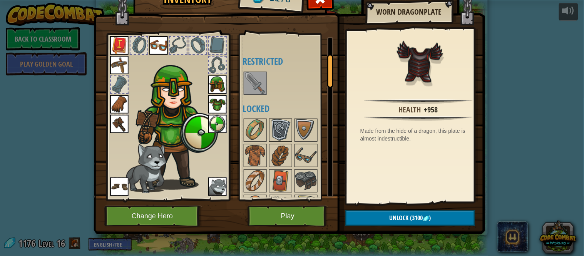
click at [287, 129] on img at bounding box center [281, 130] width 22 height 22
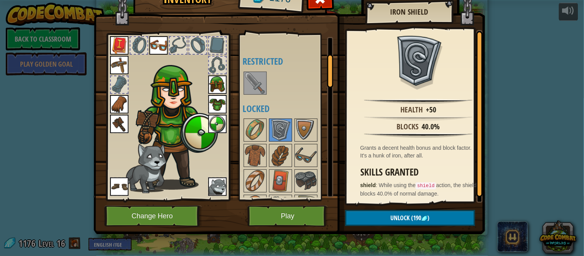
click at [210, 107] on img at bounding box center [217, 104] width 18 height 18
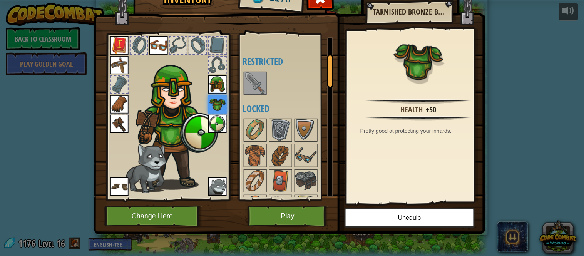
drag, startPoint x: 194, startPoint y: 47, endPoint x: 191, endPoint y: 52, distance: 5.6
click at [191, 52] on div at bounding box center [197, 45] width 17 height 17
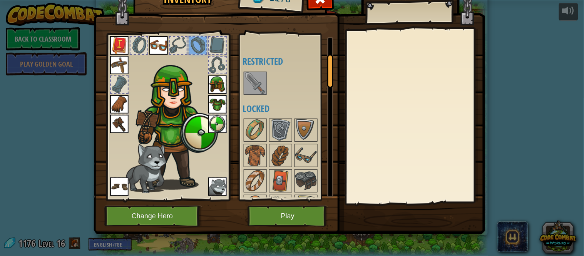
click at [179, 44] on div at bounding box center [178, 45] width 17 height 17
click at [132, 43] on div at bounding box center [139, 45] width 17 height 17
click at [110, 44] on img at bounding box center [119, 45] width 18 height 18
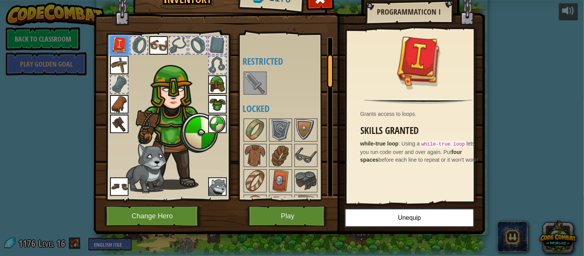
click at [115, 85] on div at bounding box center [119, 84] width 17 height 17
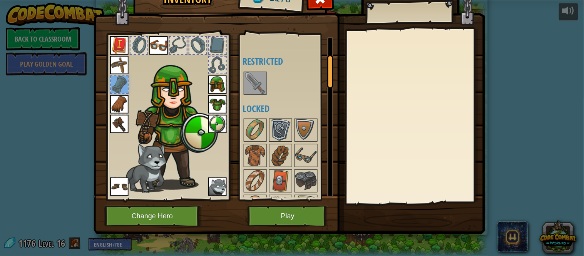
scroll to position [166, 0]
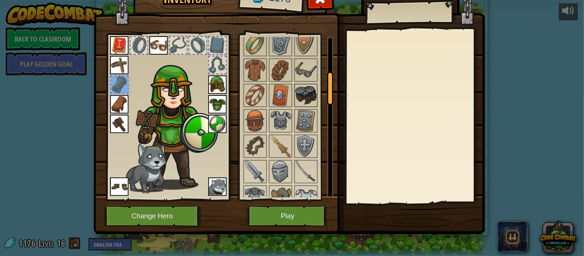
click at [312, 95] on img at bounding box center [306, 96] width 22 height 22
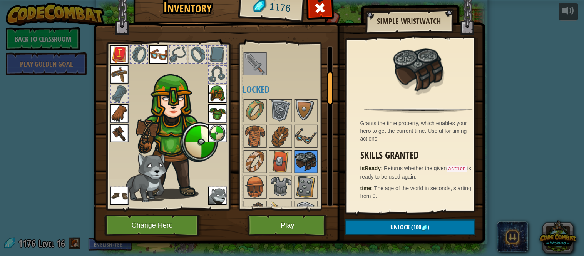
scroll to position [124, 0]
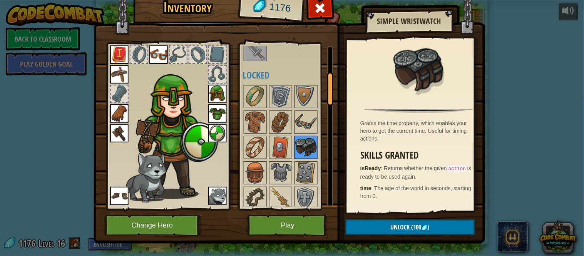
click at [295, 149] on img at bounding box center [306, 148] width 22 height 22
click at [295, 167] on img at bounding box center [306, 173] width 22 height 22
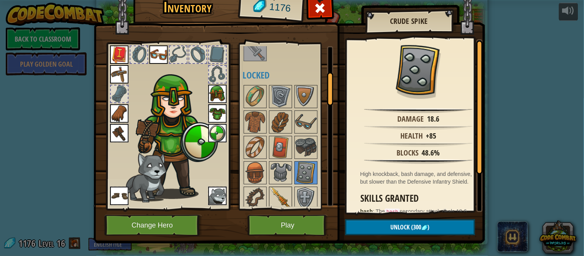
click at [276, 189] on img at bounding box center [281, 198] width 22 height 22
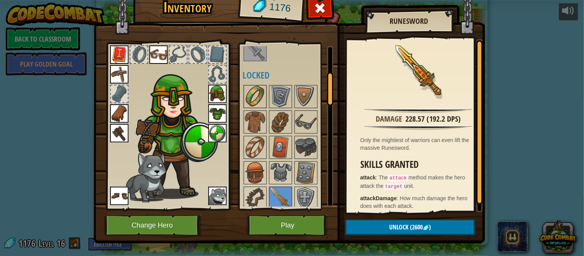
click at [256, 103] on img at bounding box center [255, 97] width 22 height 22
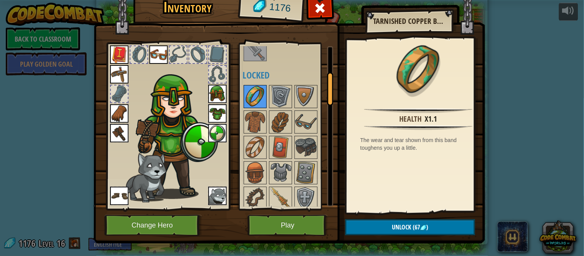
click at [261, 101] on div "Available Equip Equip Equip Equip Equip Equip Equip Equip Equip Equip Equip Equ…" at bounding box center [292, 126] width 98 height 161
click at [286, 92] on img at bounding box center [281, 97] width 22 height 22
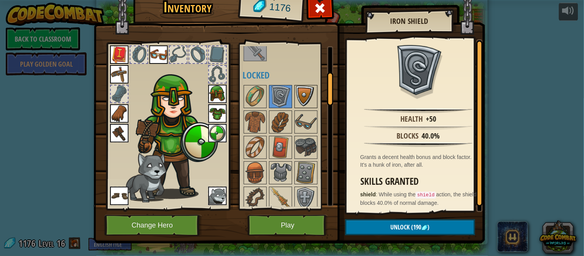
click at [303, 95] on img at bounding box center [306, 97] width 22 height 22
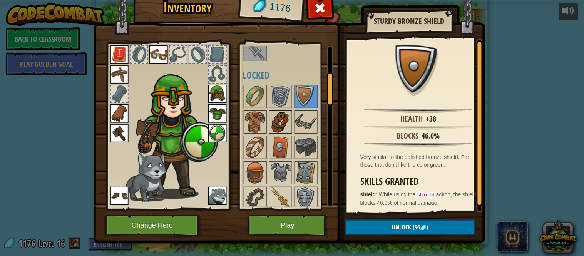
click at [269, 120] on div at bounding box center [280, 121] width 23 height 23
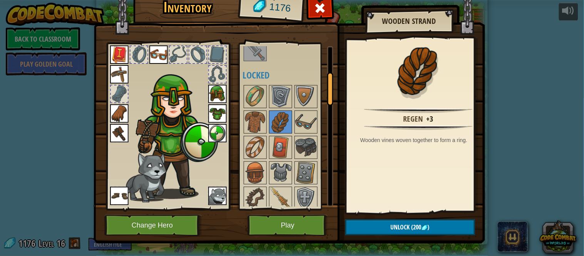
click at [114, 124] on img at bounding box center [119, 133] width 18 height 18
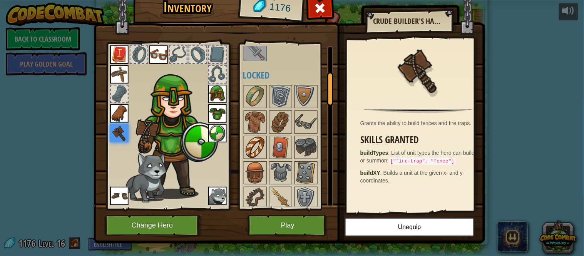
click at [248, 144] on img at bounding box center [255, 148] width 22 height 22
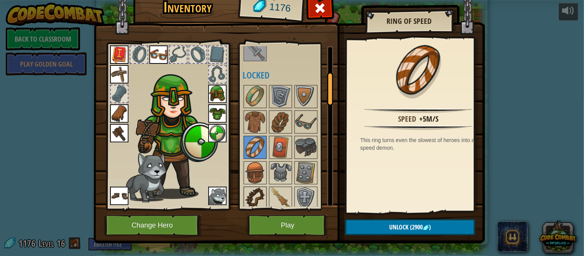
click at [246, 197] on img at bounding box center [255, 198] width 22 height 22
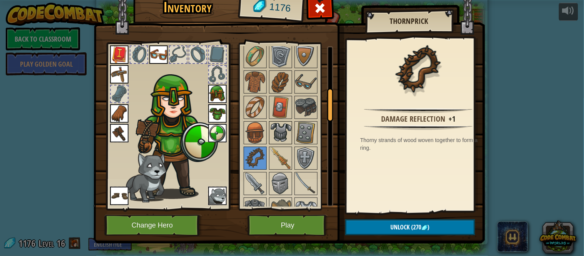
scroll to position [209, 0]
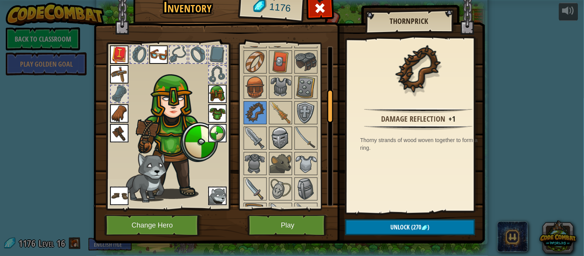
click at [272, 137] on img at bounding box center [281, 138] width 22 height 22
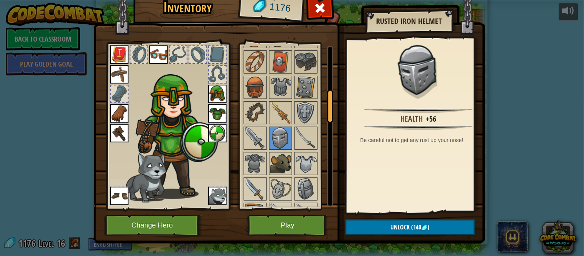
click at [270, 162] on img at bounding box center [281, 164] width 22 height 22
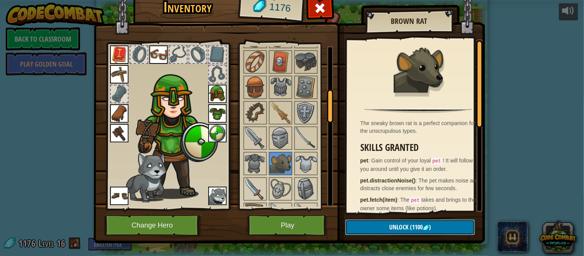
click at [402, 225] on span "Unlock" at bounding box center [399, 227] width 19 height 8
click at [402, 225] on button "Confirm" at bounding box center [410, 227] width 130 height 16
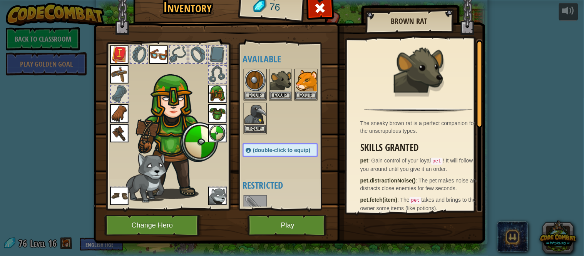
click at [261, 114] on img at bounding box center [255, 115] width 22 height 22
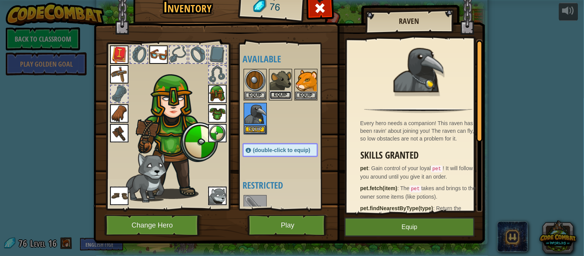
click at [280, 95] on button "Equip" at bounding box center [281, 95] width 22 height 8
click at [295, 95] on button "Equip" at bounding box center [306, 96] width 22 height 8
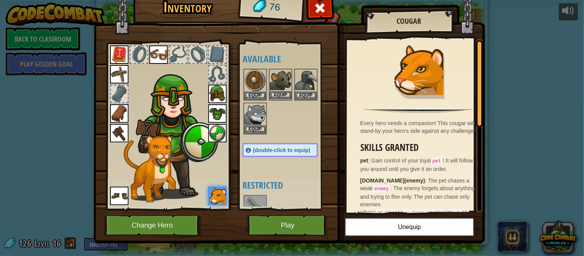
click at [287, 84] on img at bounding box center [281, 81] width 22 height 22
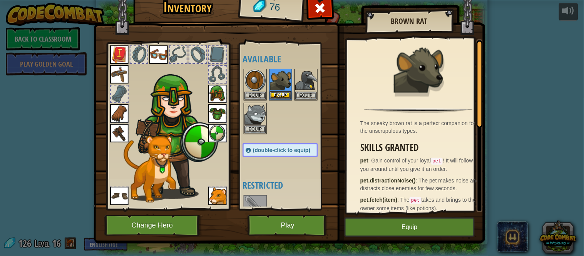
click at [287, 84] on img at bounding box center [281, 81] width 22 height 22
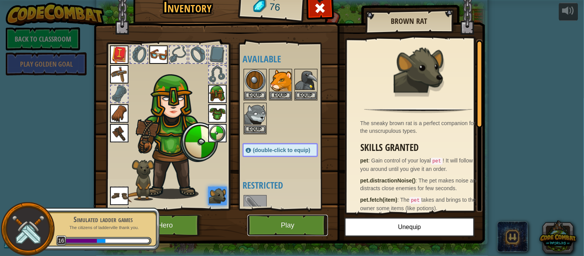
click at [271, 226] on button "Play" at bounding box center [288, 225] width 80 height 21
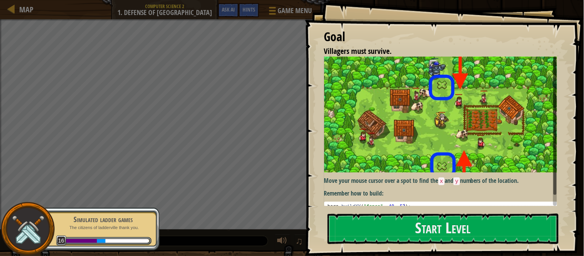
click at [375, 202] on pre "1 hero . buildXY ( "fence" , 40 , 52 ) ; הההההההההההההההההההההההההההההההההההההה…" at bounding box center [444, 206] width 240 height 9
click at [372, 205] on pre "1 hero . buildXY ( "fence" , 40 , 52 ) ; הההההההההההההההההההההההההההההההההההההה…" at bounding box center [444, 206] width 240 height 9
click at [370, 216] on button "Start Level" at bounding box center [443, 229] width 231 height 30
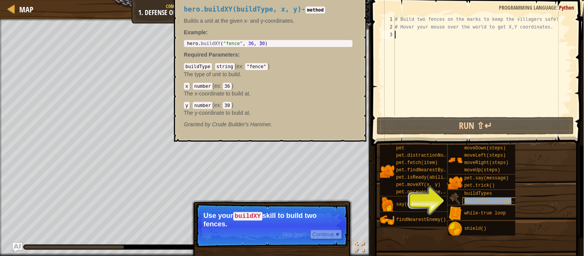
click at [491, 199] on span "buildXY(buildType, x, y)" at bounding box center [498, 200] width 67 height 5
type textarea "hero.buildXY("fence", 36, 30)"
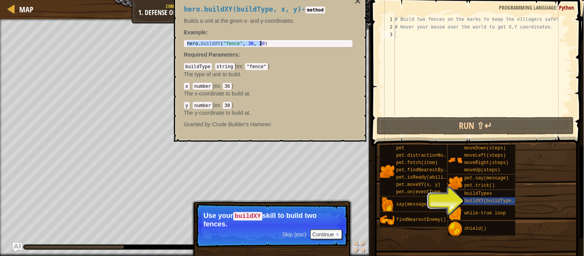
drag, startPoint x: 186, startPoint y: 45, endPoint x: 290, endPoint y: 51, distance: 104.1
click at [290, 52] on div "hero.buildXY(buildType, x, y) - method Builds a unit at the given x- and y-coor…" at bounding box center [268, 66] width 179 height 137
click at [290, 48] on div "hero.buildXY(buildType, x, y) - method Builds a unit at the given x- and y-coor…" at bounding box center [268, 66] width 179 height 137
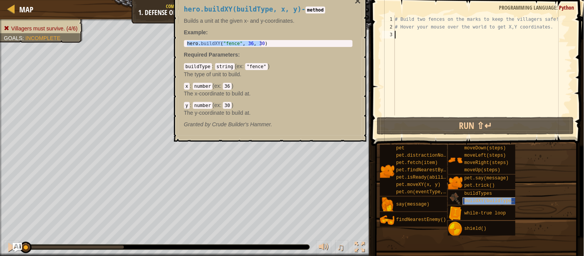
click at [486, 201] on span "buildXY(buildType, x, y)" at bounding box center [498, 200] width 67 height 5
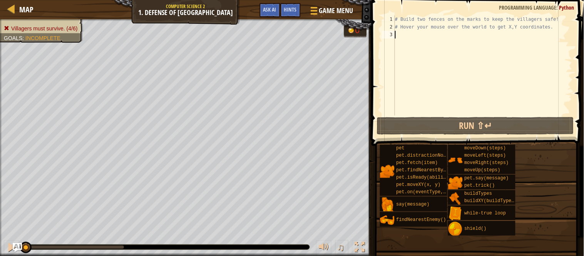
click at [457, 33] on div "# Build two fences on the marks to keep the villagers safe! # Hover your mouse …" at bounding box center [482, 72] width 179 height 115
paste textarea "hero.buildXY("fence", 36, 30)"
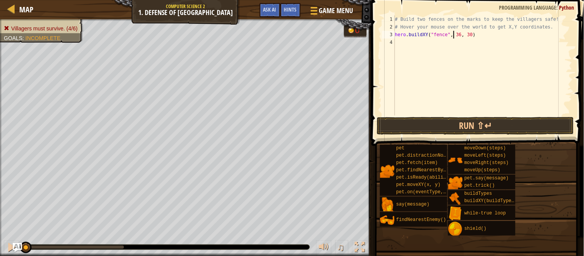
click at [454, 33] on div "# Build two fences on the marks to keep the villagers safe! # Hover your mouse …" at bounding box center [482, 72] width 179 height 115
click at [457, 33] on div "# Build two fences on the marks to keep the villagers safe! # Hover your mouse …" at bounding box center [482, 72] width 179 height 115
click at [467, 31] on div "# Build two fences on the marks to keep the villagers safe! # Hover your mouse …" at bounding box center [482, 72] width 179 height 115
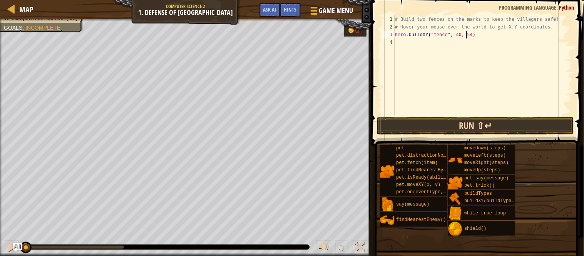
type textarea "hero.buildXY("fence", 40, 54)"
click at [457, 120] on button "Run ⇧↵" at bounding box center [475, 126] width 197 height 18
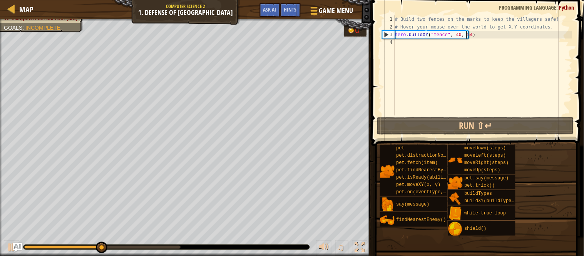
click at [426, 50] on div "# Build two fences on the marks to keep the villagers safe! # Hover your mouse …" at bounding box center [482, 72] width 179 height 115
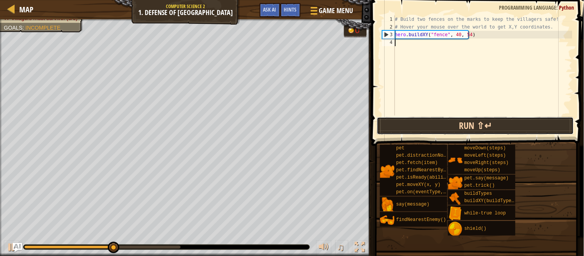
click at [405, 122] on button "Run ⇧↵" at bounding box center [475, 126] width 197 height 18
click at [406, 127] on button "Run ⇧↵" at bounding box center [475, 126] width 197 height 18
click at [406, 127] on button "Running" at bounding box center [475, 126] width 197 height 18
click at [405, 127] on button "Running" at bounding box center [475, 126] width 197 height 18
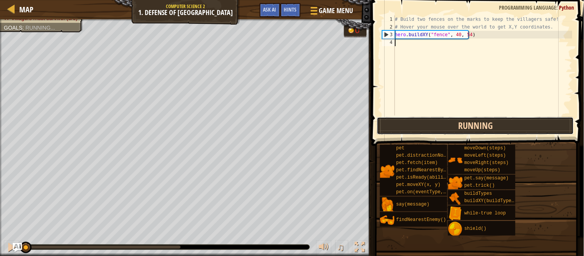
click at [405, 127] on button "Running" at bounding box center [475, 126] width 197 height 18
click at [405, 127] on button "Run ⇧↵" at bounding box center [475, 126] width 197 height 18
click at [405, 127] on button "Running" at bounding box center [475, 126] width 197 height 18
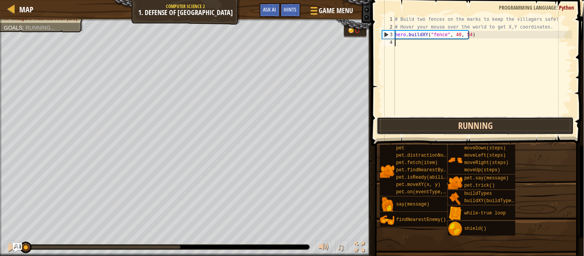
click at [405, 127] on button "Running" at bounding box center [475, 126] width 197 height 18
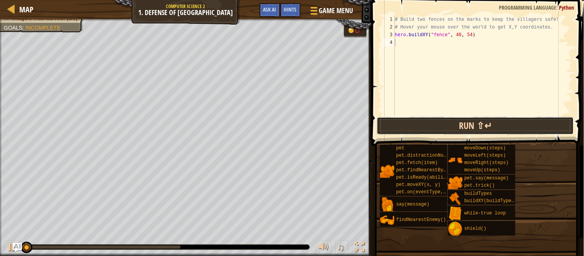
click at [405, 127] on button "Run ⇧↵" at bounding box center [475, 126] width 197 height 18
click at [405, 127] on button "Running" at bounding box center [475, 126] width 197 height 18
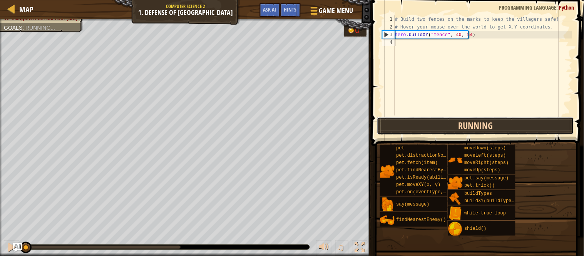
click at [405, 127] on button "Running" at bounding box center [475, 126] width 197 height 18
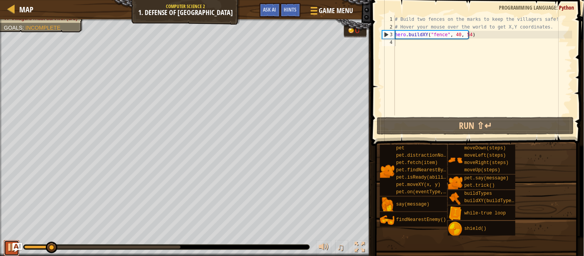
click at [9, 245] on div at bounding box center [12, 247] width 10 height 10
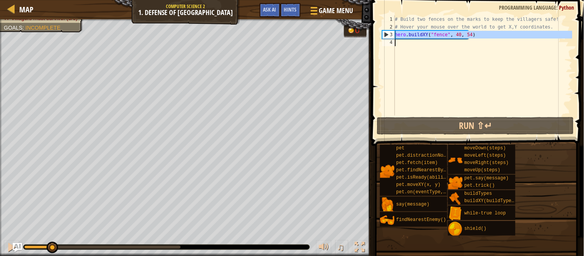
drag, startPoint x: 395, startPoint y: 37, endPoint x: 491, endPoint y: 41, distance: 96.3
click at [491, 41] on div "# Build two fences on the marks to keep the villagers safe! # Hover your mouse …" at bounding box center [482, 72] width 179 height 115
type textarea "hero.buildXY("fence", 40, 54)"
click at [425, 42] on div "# Build two fences on the marks to keep the villagers safe! # Hover your mouse …" at bounding box center [482, 65] width 179 height 100
paste textarea "hero.buildXY("fence", 40, 54)"
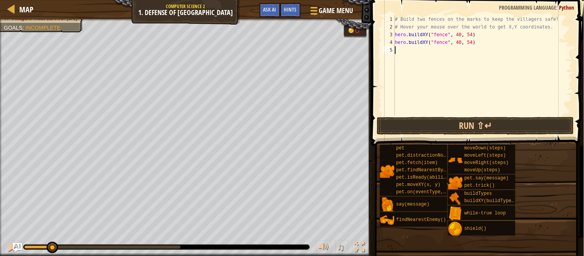
click at [463, 43] on div "# Build two fences on the marks to keep the villagers safe! # Hover your mouse …" at bounding box center [482, 72] width 179 height 115
drag, startPoint x: 467, startPoint y: 43, endPoint x: 463, endPoint y: 50, distance: 8.1
click at [466, 43] on div "# Build two fences on the marks to keep the villagers safe! # Hover your mouse …" at bounding box center [482, 72] width 179 height 115
type textarea "hero.buildXY("fence", 40, 20)"
click at [492, 124] on button "Run ⇧↵" at bounding box center [475, 126] width 197 height 18
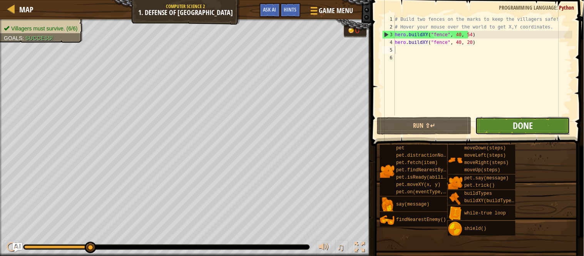
click at [514, 120] on span "Done" at bounding box center [523, 125] width 20 height 12
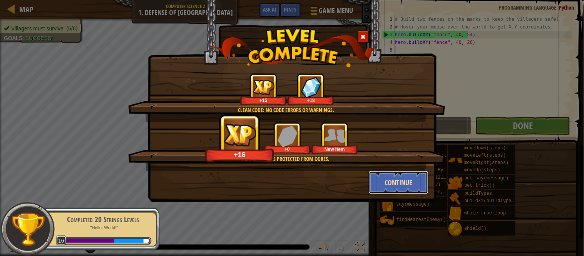
click at [403, 182] on button "Continue" at bounding box center [399, 182] width 60 height 23
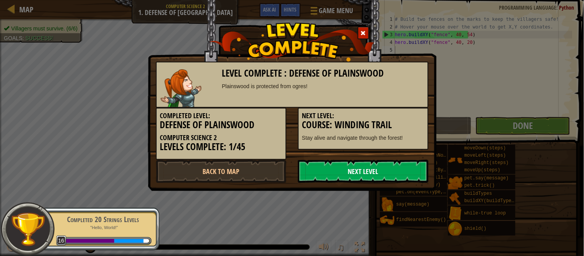
click at [348, 170] on link "Next Level" at bounding box center [363, 171] width 131 height 23
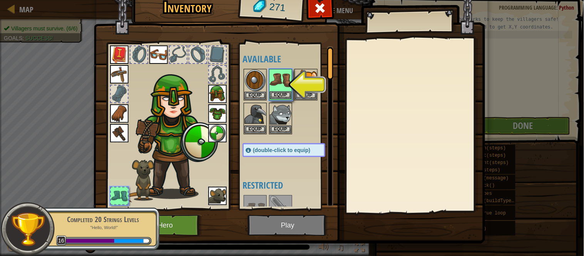
click at [277, 84] on img at bounding box center [281, 81] width 22 height 22
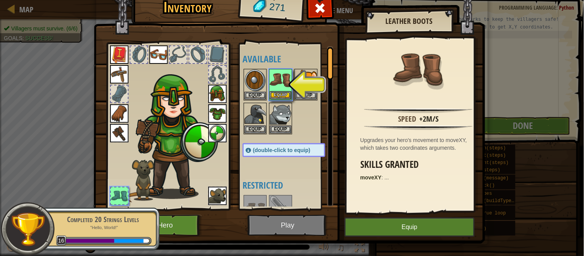
click at [278, 84] on img at bounding box center [281, 81] width 22 height 22
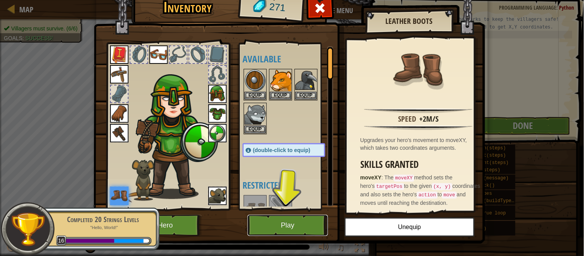
click at [291, 216] on button "Play" at bounding box center [288, 225] width 80 height 21
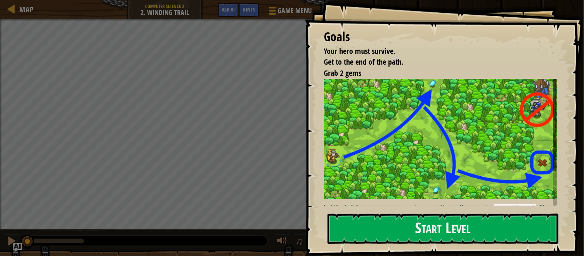
click at [409, 203] on p "Just like building, you can now move to any position on the map using moveXY(x,…" at bounding box center [444, 212] width 240 height 18
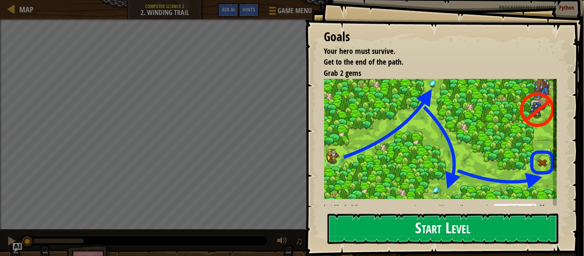
click at [408, 222] on button "Start Level" at bounding box center [443, 229] width 231 height 30
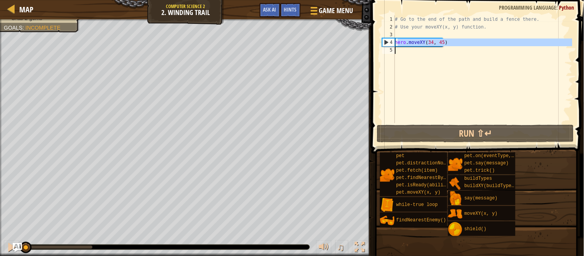
drag, startPoint x: 397, startPoint y: 44, endPoint x: 474, endPoint y: 54, distance: 77.7
click at [474, 54] on div "# Go to the end of the path and build a fence there. # Use your moveXY(x, y) fu…" at bounding box center [482, 76] width 179 height 123
type textarea "hero.moveXY(34, 45)"
click at [470, 54] on div "# Go to the end of the path and build a fence there. # Use your moveXY(x, y) fu…" at bounding box center [482, 69] width 179 height 108
drag, startPoint x: 395, startPoint y: 40, endPoint x: 460, endPoint y: 44, distance: 65.5
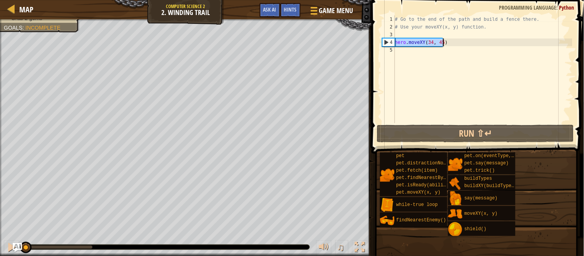
click at [460, 44] on div "# Go to the end of the path and build a fence there. # Use your moveXY(x, y) fu…" at bounding box center [482, 76] width 179 height 123
type textarea "hero.moveXY(34, 45)"
click at [410, 50] on div "# Go to the end of the path and build a fence there. # Use your moveXY(x, y) fu…" at bounding box center [482, 76] width 179 height 123
paste textarea "hero.moveXY(34, 45)"
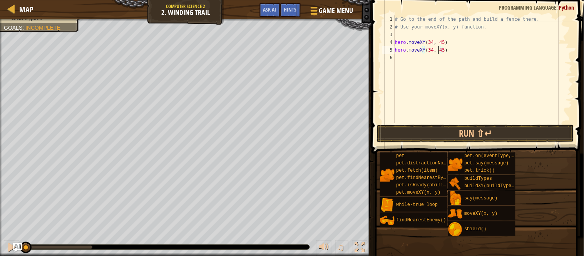
click at [439, 52] on div "# Go to the end of the path and build a fence there. # Use your moveXY(x, y) fu…" at bounding box center [482, 76] width 179 height 123
drag, startPoint x: 440, startPoint y: 49, endPoint x: 440, endPoint y: 54, distance: 5.8
click at [440, 51] on div "# Go to the end of the path and build a fence there. # Use your moveXY(x, y) fu…" at bounding box center [482, 76] width 179 height 123
click at [504, 134] on button "Run ⇧↵" at bounding box center [475, 134] width 197 height 18
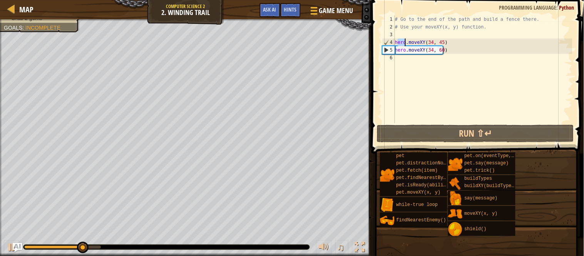
drag, startPoint x: 397, startPoint y: 44, endPoint x: 410, endPoint y: 41, distance: 14.3
click at [410, 41] on div "# Go to the end of the path and build a fence there. # Use your moveXY(x, y) fu…" at bounding box center [482, 76] width 179 height 123
click at [402, 40] on div "# Go to the end of the path and build a fence there. # Use your moveXY(x, y) fu…" at bounding box center [482, 69] width 179 height 108
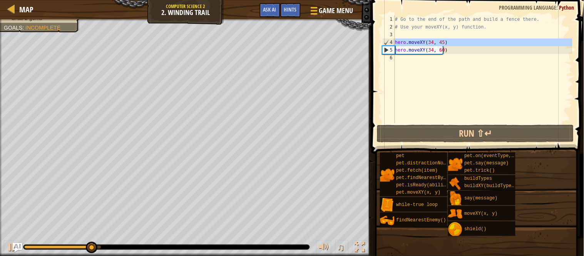
drag, startPoint x: 395, startPoint y: 41, endPoint x: 459, endPoint y: 46, distance: 64.1
click at [459, 46] on div "hero.moveXY(34, 45) 1 2 3 4 5 6 # Go to the end of the path and build a fence t…" at bounding box center [477, 69] width 192 height 108
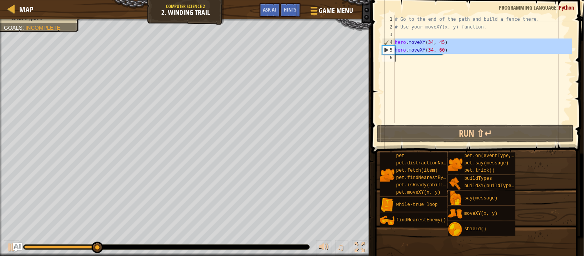
drag, startPoint x: 456, startPoint y: 42, endPoint x: 418, endPoint y: 39, distance: 37.9
click at [418, 39] on div "# Go to the end of the path and build a fence there. # Use your moveXY(x, y) fu…" at bounding box center [482, 69] width 179 height 108
type textarea "hero.moveXY(34, 45)"
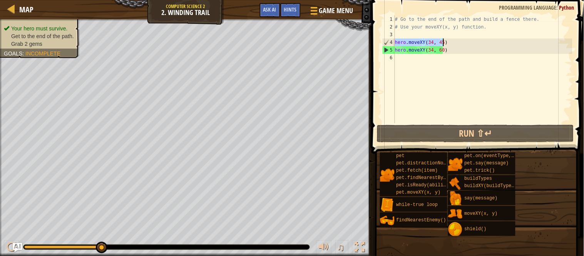
drag, startPoint x: 395, startPoint y: 41, endPoint x: 466, endPoint y: 42, distance: 71.2
click at [466, 42] on div "# Go to the end of the path and build a fence there. # Use your moveXY(x, y) fu…" at bounding box center [482, 76] width 179 height 123
click at [397, 58] on div "# Go to the end of the path and build a fence there. # Use your moveXY(x, y) fu…" at bounding box center [482, 76] width 179 height 123
paste textarea "hero.moveXY(34, 45)"
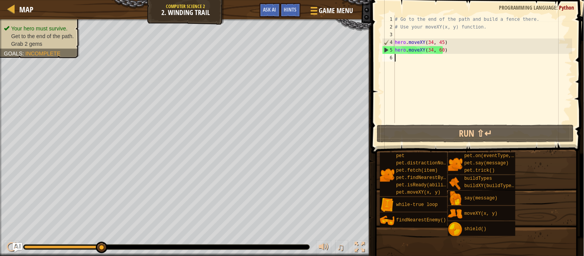
type textarea "hero.moveXY(34, 45)"
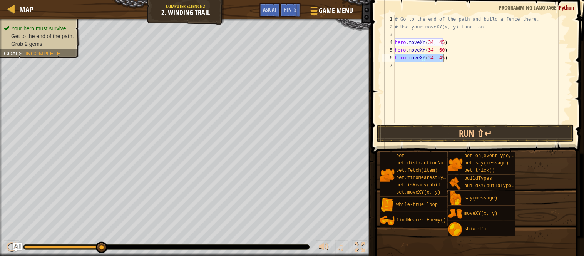
drag, startPoint x: 395, startPoint y: 59, endPoint x: 450, endPoint y: 59, distance: 55.1
click at [450, 59] on div "# Go to the end of the path and build a fence there. # Use your moveXY(x, y) fu…" at bounding box center [482, 76] width 179 height 123
click at [413, 67] on div "# Go to the end of the path and build a fence there. # Use your moveXY(x, y) fu…" at bounding box center [482, 76] width 179 height 123
paste textarea "hero.moveXY(34, 45)"
drag, startPoint x: 430, startPoint y: 67, endPoint x: 427, endPoint y: 74, distance: 7.7
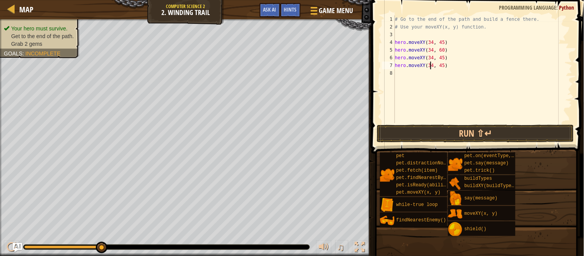
click at [429, 68] on div "# Go to the end of the path and build a fence there. # Use your moveXY(x, y) fu…" at bounding box center [482, 76] width 179 height 123
click at [443, 64] on div "# Go to the end of the path and build a fence there. # Use your moveXY(x, y) fu…" at bounding box center [482, 76] width 179 height 123
click at [442, 67] on div "# Go to the end of the path and build a fence there. # Use your moveXY(x, y) fu…" at bounding box center [482, 76] width 179 height 123
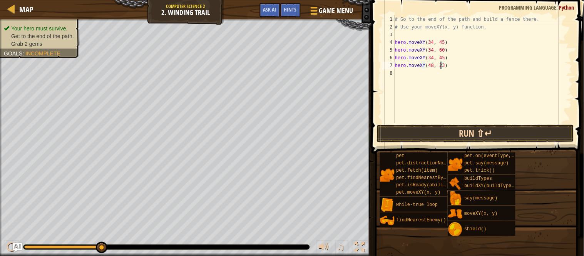
type textarea "hero.moveXY(48, 23)"
click at [524, 130] on button "Run ⇧↵" at bounding box center [475, 134] width 197 height 18
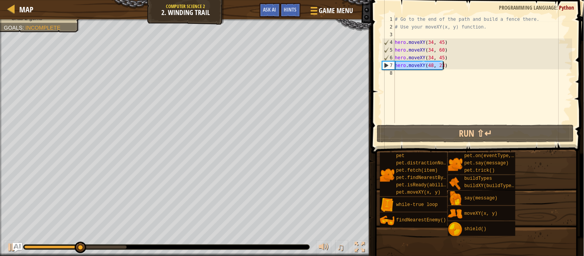
drag, startPoint x: 395, startPoint y: 66, endPoint x: 460, endPoint y: 65, distance: 64.7
click at [460, 65] on div "# Go to the end of the path and build a fence there. # Use your moveXY(x, y) fu…" at bounding box center [482, 76] width 179 height 123
click at [410, 74] on div "# Go to the end of the path and build a fence there. # Use your moveXY(x, y) fu…" at bounding box center [482, 76] width 179 height 123
paste textarea "hero.moveXY(48, 23)"
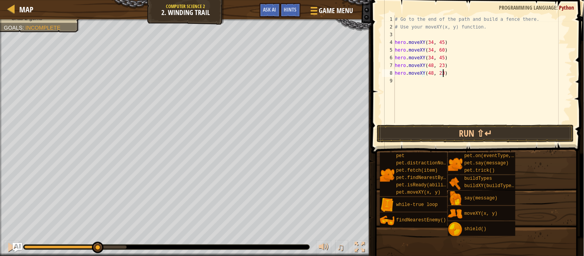
click at [429, 73] on div "# Go to the end of the path and build a fence there. # Use your moveXY(x, y) fu…" at bounding box center [482, 76] width 179 height 123
click at [439, 74] on div "# Go to the end of the path and build a fence there. # Use your moveXY(x, y) fu…" at bounding box center [482, 76] width 179 height 123
click at [430, 72] on div "# Go to the end of the path and build a fence there. # Use your moveXY(x, y) fu…" at bounding box center [482, 76] width 179 height 123
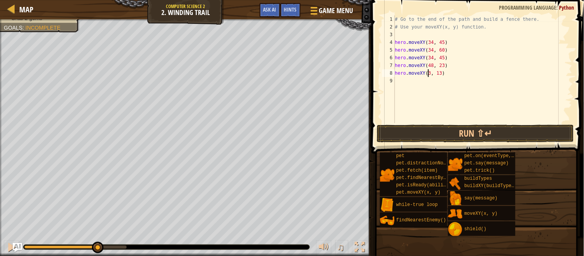
scroll to position [3, 3]
click at [487, 130] on button "Run ⇧↵" at bounding box center [475, 134] width 197 height 18
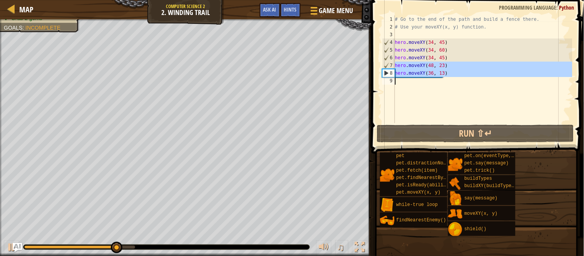
drag, startPoint x: 394, startPoint y: 64, endPoint x: 441, endPoint y: 71, distance: 47.2
click at [441, 71] on div "hero.moveXY(36, 13) 1 2 3 4 5 6 7 8 9 # Go to the end of the path and build a f…" at bounding box center [477, 69] width 192 height 108
click at [470, 62] on div "# Go to the end of the path and build a fence there. # Use your moveXY(x, y) fu…" at bounding box center [482, 69] width 179 height 108
type textarea "hero.moveXY(48, 23)"
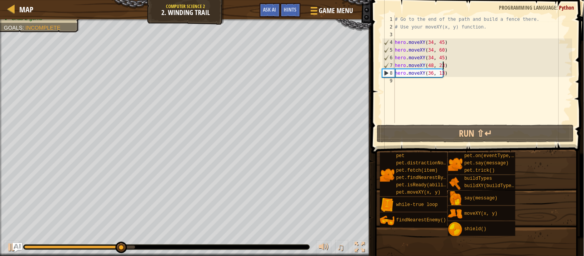
click at [464, 65] on div "# Go to the end of the path and build a fence there. # Use your moveXY(x, y) fu…" at bounding box center [482, 76] width 179 height 123
click at [425, 63] on div "# Go to the end of the path and build a fence there. # Use your moveXY(x, y) fu…" at bounding box center [482, 76] width 179 height 123
click at [415, 64] on div "# Go to the end of the path and build a fence there. # Use your moveXY(x, y) fu…" at bounding box center [482, 76] width 179 height 123
click at [413, 66] on div "# Go to the end of the path and build a fence there. # Use your moveXY(x, y) fu…" at bounding box center [482, 76] width 179 height 123
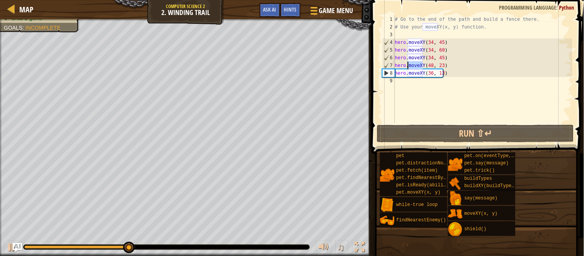
click at [413, 66] on div "# Go to the end of the path and build a fence there. # Use your moveXY(x, y) fu…" at bounding box center [482, 69] width 179 height 108
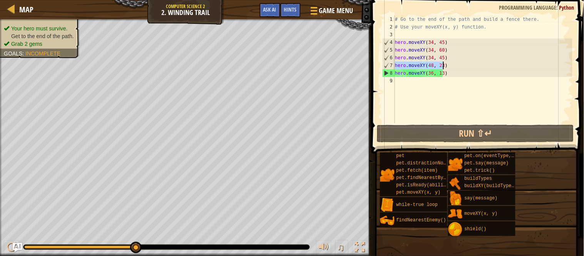
drag, startPoint x: 395, startPoint y: 63, endPoint x: 471, endPoint y: 65, distance: 76.3
click at [471, 65] on div "# Go to the end of the path and build a fence there. # Use your moveXY(x, y) fu…" at bounding box center [482, 76] width 179 height 123
click at [471, 65] on div "# Go to the end of the path and build a fence there. # Use your moveXY(x, y) fu…" at bounding box center [482, 69] width 179 height 108
drag, startPoint x: 471, startPoint y: 65, endPoint x: 467, endPoint y: 67, distance: 4.1
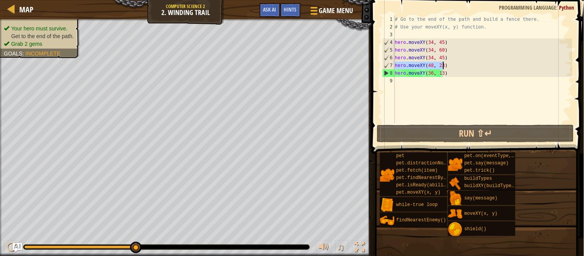
click at [467, 67] on div "# Go to the end of the path and build a fence there. # Use your moveXY(x, y) fu…" at bounding box center [482, 76] width 179 height 123
click at [442, 85] on div "# Go to the end of the path and build a fence there. # Use your moveXY(x, y) fu…" at bounding box center [482, 76] width 179 height 123
paste textarea "hero.moveXY(48, 23)"
type textarea "hero.moveXY(48, 23)"
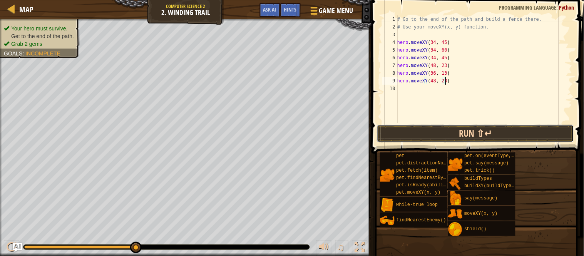
click at [483, 129] on button "Run ⇧↵" at bounding box center [475, 134] width 197 height 18
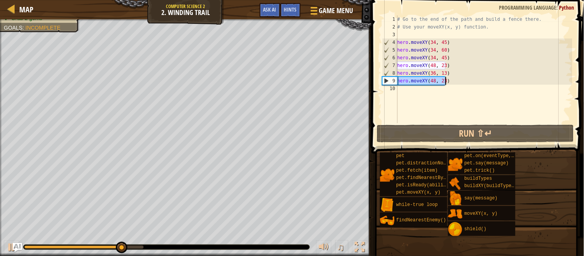
drag, startPoint x: 398, startPoint y: 80, endPoint x: 448, endPoint y: 82, distance: 50.1
click at [448, 82] on div "# Go to the end of the path and build a fence there. # Use your moveXY(x, y) fu…" at bounding box center [484, 76] width 177 height 123
click at [423, 92] on div "# Go to the end of the path and build a fence there. # Use your moveXY(x, y) fu…" at bounding box center [484, 76] width 177 height 123
paste textarea "hero.moveXY(48, 23)"
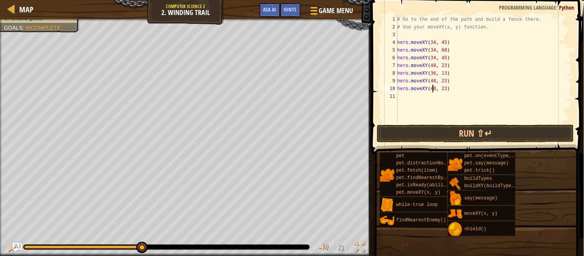
click at [433, 87] on div "# Go to the end of the path and build a fence there. # Use your moveXY(x, y) fu…" at bounding box center [484, 76] width 177 height 123
click at [444, 88] on div "# Go to the end of the path and build a fence there. # Use your moveXY(x, y) fu…" at bounding box center [484, 76] width 177 height 123
click at [444, 87] on div "# Go to the end of the path and build a fence there. # Use your moveXY(x, y) fu…" at bounding box center [484, 69] width 177 height 108
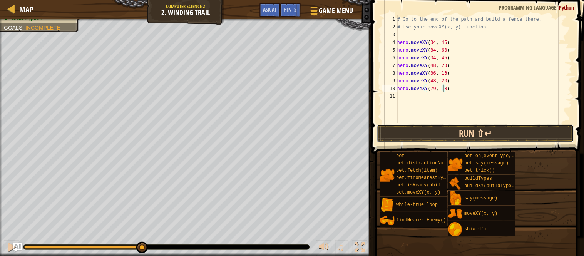
click at [491, 129] on button "Run ⇧↵" at bounding box center [475, 134] width 197 height 18
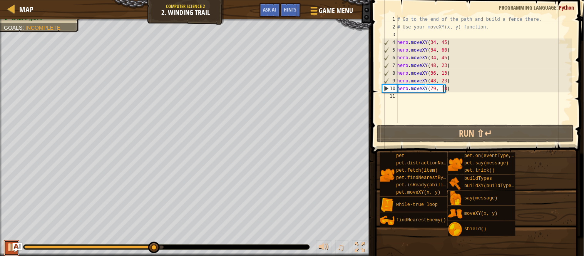
click at [10, 246] on div at bounding box center [12, 247] width 10 height 10
click at [434, 87] on div "# Go to the end of the path and build a fence there. # Use your moveXY(x, y) fu…" at bounding box center [484, 76] width 177 height 123
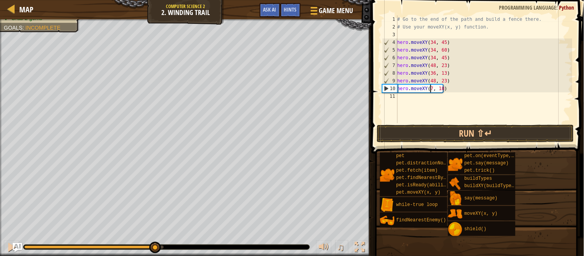
type textarea "hero.moveXY(72, 18)"
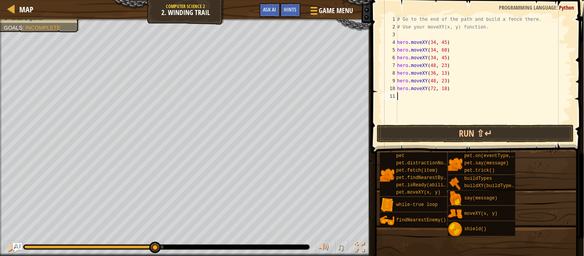
click at [443, 92] on div "# Go to the end of the path and build a fence there. # Use your moveXY(x, y) fu…" at bounding box center [484, 76] width 177 height 123
click at [444, 89] on div "# Go to the end of the path and build a fence there. # Use your moveXY(x, y) fu…" at bounding box center [484, 76] width 177 height 123
type textarea "hero.moveXY(72, 25)"
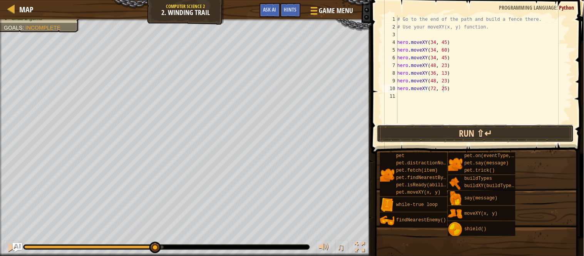
click at [439, 126] on button "Run ⇧↵" at bounding box center [475, 134] width 197 height 18
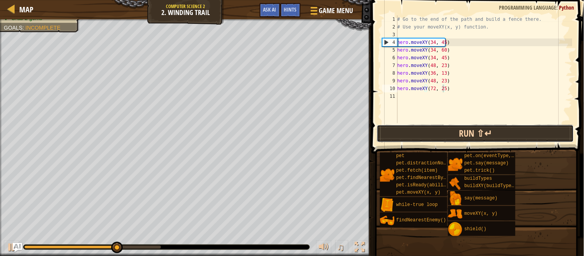
click at [463, 128] on button "Run ⇧↵" at bounding box center [475, 134] width 197 height 18
click at [463, 128] on button "Running" at bounding box center [475, 134] width 197 height 18
click at [463, 130] on button "Run ⇧↵" at bounding box center [475, 134] width 197 height 18
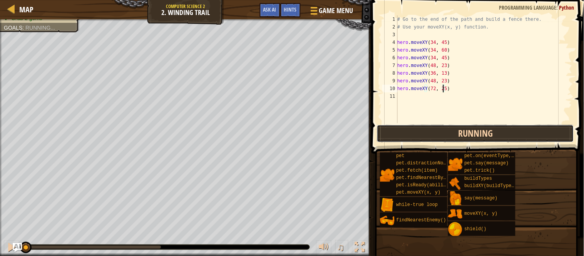
click at [463, 130] on button "Running" at bounding box center [475, 134] width 197 height 18
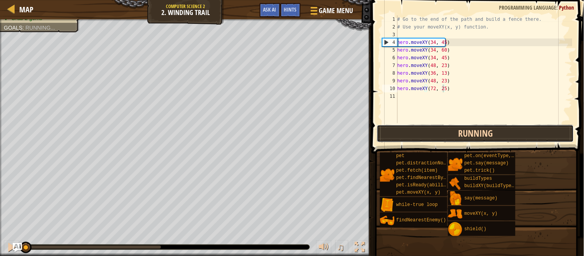
click at [463, 130] on button "Running" at bounding box center [475, 134] width 197 height 18
click at [463, 130] on button "Run ⇧↵" at bounding box center [475, 134] width 197 height 18
click at [463, 130] on button "Running" at bounding box center [475, 134] width 197 height 18
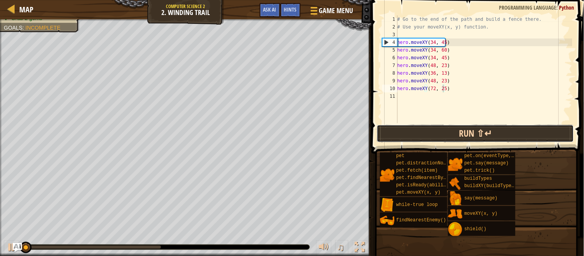
click at [463, 130] on button "Run ⇧↵" at bounding box center [475, 134] width 197 height 18
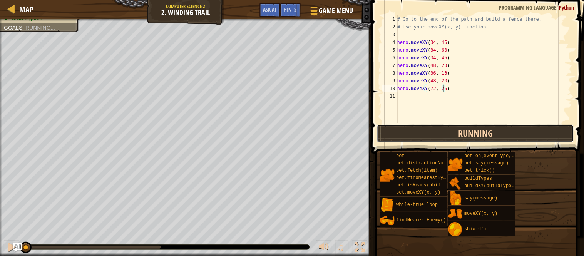
click at [463, 130] on button "Running" at bounding box center [475, 134] width 197 height 18
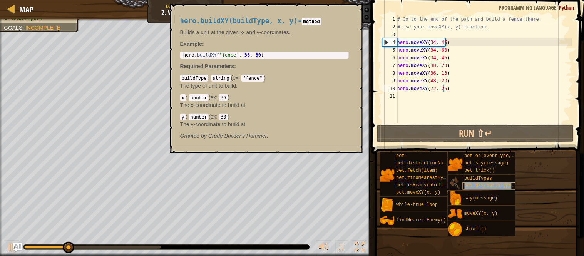
click at [483, 185] on span "buildXY(buildType, x, y)" at bounding box center [498, 185] width 67 height 5
type textarea "hero.buildXY("fence", 36, 30)"
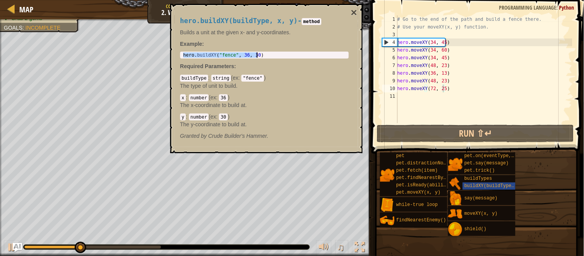
drag, startPoint x: 183, startPoint y: 54, endPoint x: 273, endPoint y: 55, distance: 89.7
click at [273, 55] on div "hero . buildXY ( "fence" , 36 , 30 )" at bounding box center [265, 60] width 166 height 16
click at [410, 96] on div "# Go to the end of the path and build a fence there. # Use your moveXY(x, y) fu…" at bounding box center [484, 76] width 177 height 123
paste textarea "hero.buildXY("fence", 36, 30)"
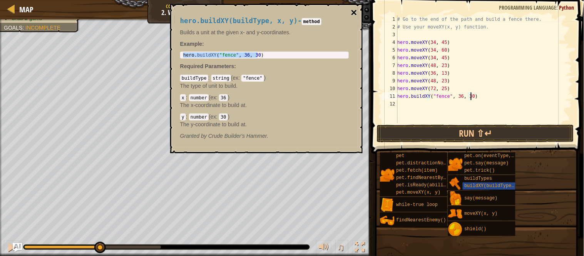
click at [353, 9] on button "×" at bounding box center [354, 12] width 6 height 11
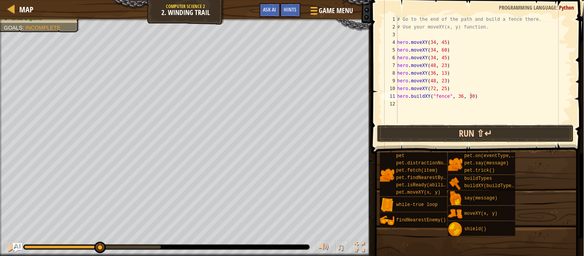
click at [396, 127] on button "Run ⇧↵" at bounding box center [475, 134] width 197 height 18
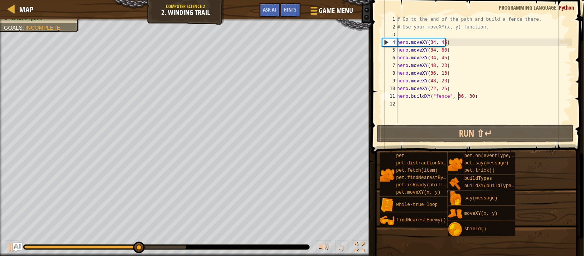
click at [459, 94] on div "# Go to the end of the path and build a fence there. # Use your moveXY(x, y) fu…" at bounding box center [484, 76] width 177 height 123
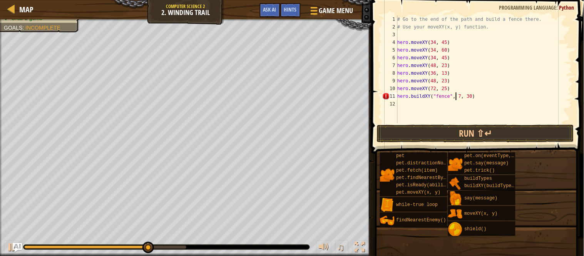
scroll to position [3, 5]
click at [468, 97] on div "# Go to the end of the path and build a fence there. # Use your moveXY(x, y) fu…" at bounding box center [484, 76] width 177 height 123
type textarea "hero.buildXY("fence", 72, 29)"
click at [515, 132] on button "Run ⇧↵" at bounding box center [475, 134] width 197 height 18
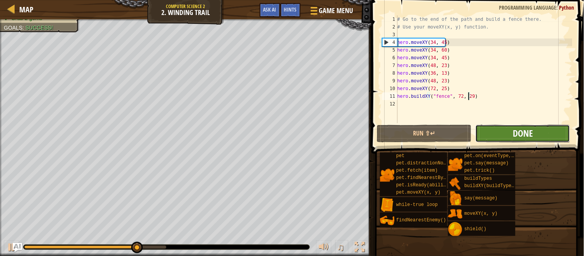
click at [529, 138] on span "Done" at bounding box center [523, 133] width 20 height 12
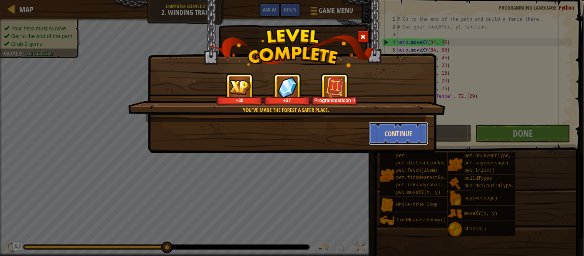
click at [393, 131] on button "Continue" at bounding box center [399, 133] width 60 height 23
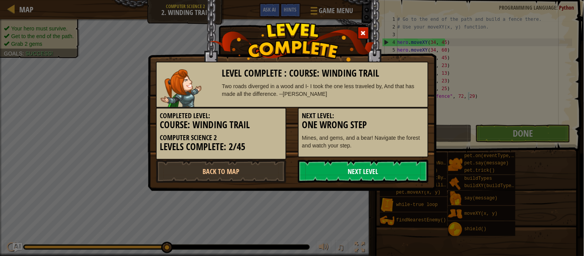
click at [310, 175] on link "Next Level" at bounding box center [363, 171] width 131 height 23
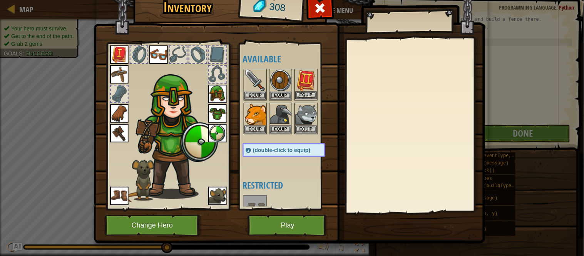
click at [306, 78] on img at bounding box center [306, 81] width 22 height 22
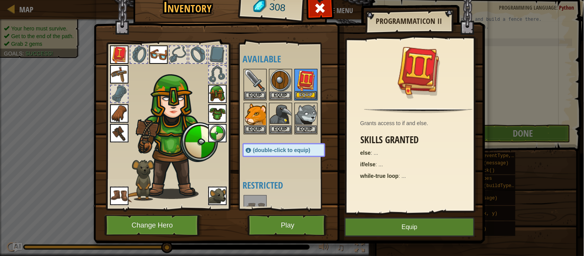
click at [305, 78] on img at bounding box center [306, 81] width 22 height 22
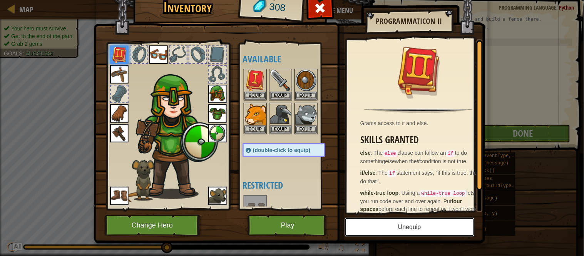
click at [393, 221] on button "Unequip" at bounding box center [410, 227] width 130 height 19
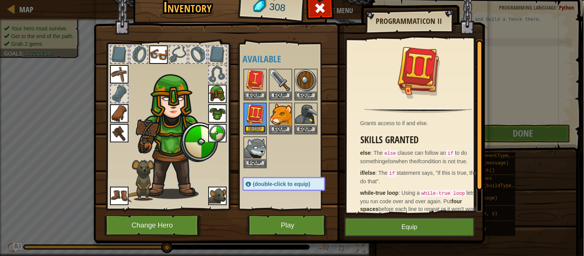
click at [251, 128] on button "Equip" at bounding box center [255, 129] width 22 height 8
click at [270, 128] on button "Equip" at bounding box center [281, 130] width 22 height 8
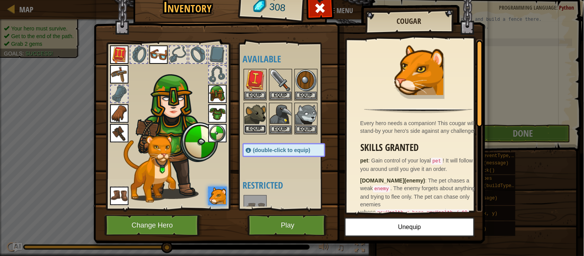
click at [252, 128] on button "Equip" at bounding box center [255, 129] width 22 height 8
click at [0, 0] on img at bounding box center [0, 0] width 0 height 0
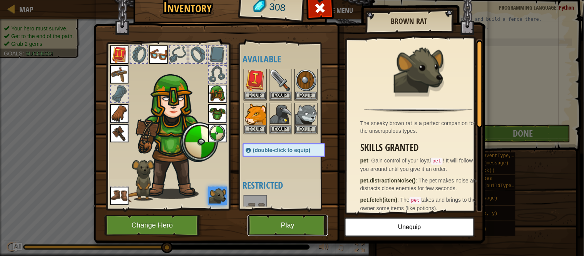
click at [318, 221] on button "Play" at bounding box center [288, 225] width 80 height 21
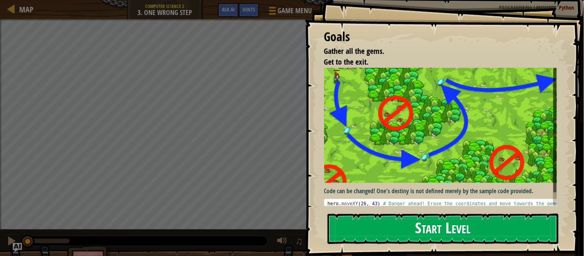
click at [396, 224] on button "Start Level" at bounding box center [443, 229] width 231 height 30
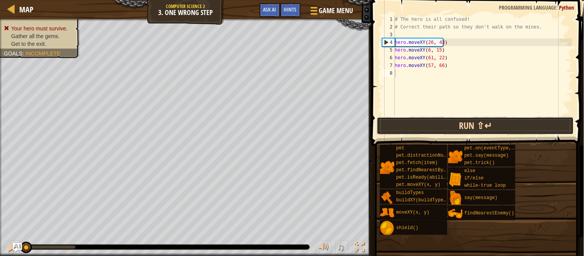
click at [431, 130] on button "Run ⇧↵" at bounding box center [475, 126] width 197 height 18
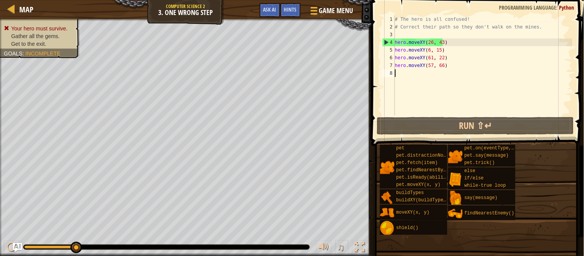
click at [440, 47] on div "# The hero is all confused! # Correct their path so they don't walk on the mine…" at bounding box center [482, 72] width 179 height 115
click at [441, 43] on div "# The hero is all confused! # Correct their path so they don't walk on the mine…" at bounding box center [482, 72] width 179 height 115
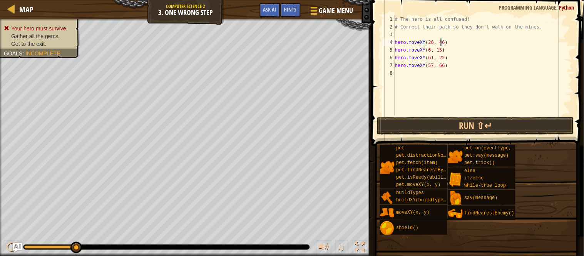
click at [429, 44] on div "# The hero is all confused! # Correct their path so they don't walk on the mine…" at bounding box center [482, 72] width 179 height 115
drag, startPoint x: 429, startPoint y: 40, endPoint x: 431, endPoint y: 44, distance: 4.8
click at [430, 41] on div "# The hero is all confused! # Correct their path so they don't walk on the mine…" at bounding box center [482, 72] width 179 height 115
click at [425, 132] on button "Run ⇧↵" at bounding box center [475, 126] width 197 height 18
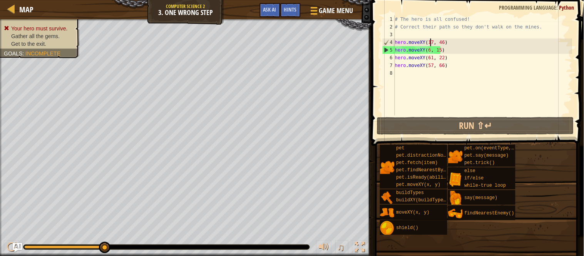
drag, startPoint x: 429, startPoint y: 53, endPoint x: 430, endPoint y: 58, distance: 5.4
click at [429, 53] on div "# The hero is all confused! # Correct their path so they don't walk on the mine…" at bounding box center [482, 72] width 179 height 115
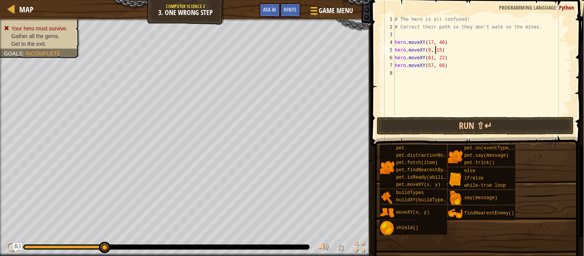
click at [435, 49] on div "# The hero is all confused! # Correct their path so they don't walk on the mine…" at bounding box center [482, 72] width 179 height 115
click at [420, 126] on button "Run ⇧↵" at bounding box center [475, 126] width 197 height 18
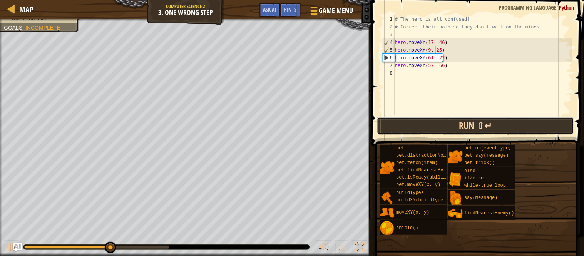
click at [440, 117] on button "Run ⇧↵" at bounding box center [475, 126] width 197 height 18
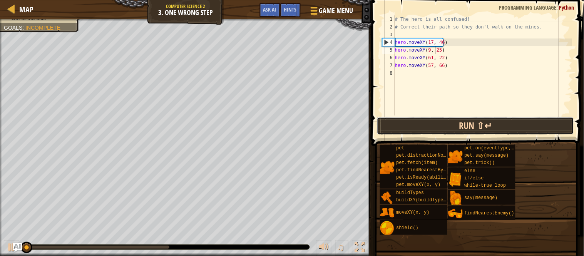
click at [439, 119] on button "Run ⇧↵" at bounding box center [475, 126] width 197 height 18
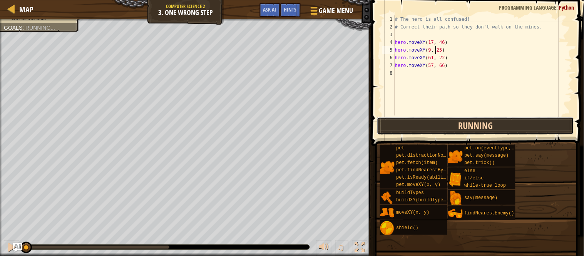
click at [439, 120] on button "Running" at bounding box center [475, 126] width 197 height 18
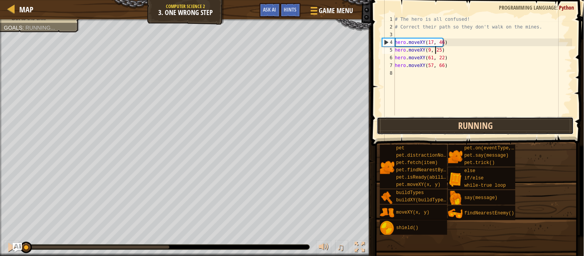
click at [439, 120] on button "Running" at bounding box center [475, 126] width 197 height 18
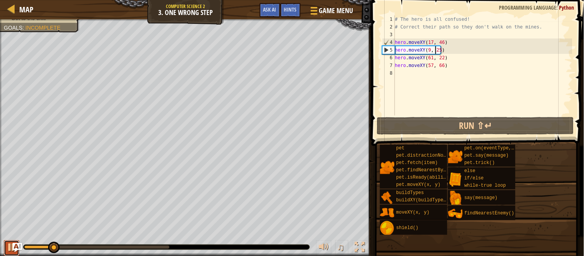
click at [7, 248] on div at bounding box center [12, 247] width 10 height 10
click at [431, 61] on div "# The hero is all confused! # Correct their path so they don't walk on the mine…" at bounding box center [482, 72] width 179 height 115
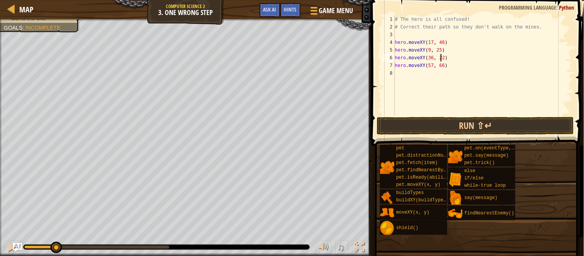
click at [442, 56] on div "# The hero is all confused! # Correct their path so they don't walk on the mine…" at bounding box center [482, 72] width 179 height 115
click at [421, 119] on button "Run ⇧↵" at bounding box center [475, 126] width 197 height 18
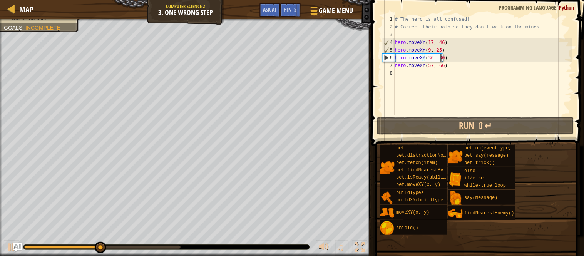
click at [431, 58] on div "# The hero is all confused! # Correct their path so they don't walk on the mine…" at bounding box center [482, 72] width 179 height 115
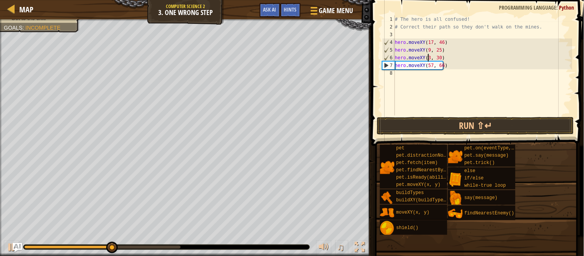
scroll to position [3, 3]
click at [441, 59] on div "# The hero is all confused! # Correct their path so they don't walk on the mine…" at bounding box center [482, 72] width 179 height 115
click at [454, 118] on button "Run ⇧↵" at bounding box center [475, 126] width 197 height 18
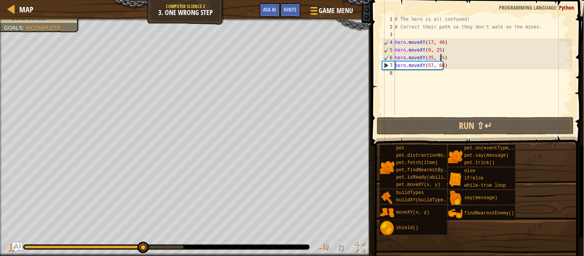
click at [430, 66] on div "# The hero is all confused! # Correct their path so they don't walk on the mine…" at bounding box center [482, 72] width 179 height 115
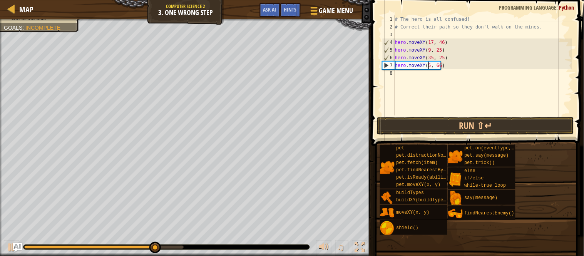
scroll to position [3, 3]
click at [440, 68] on div "# The hero is all confused! # Correct their path so they don't walk on the mine…" at bounding box center [482, 72] width 179 height 115
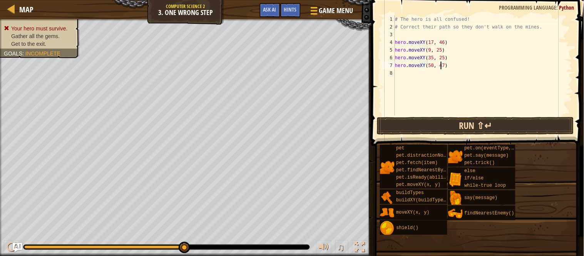
type textarea "hero.moveXY(50, 47)"
drag, startPoint x: 401, startPoint y: 120, endPoint x: 372, endPoint y: 117, distance: 29.7
click at [402, 120] on button "Run ⇧↵" at bounding box center [475, 126] width 197 height 18
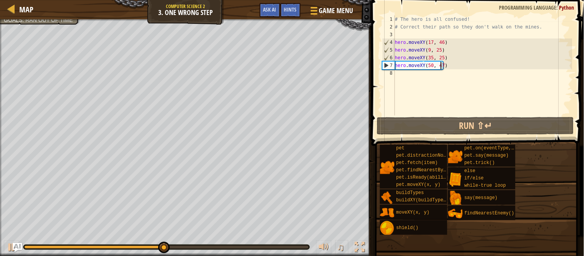
click at [428, 82] on div "# The hero is all confused! # Correct their path so they don't walk on the mine…" at bounding box center [482, 72] width 179 height 115
click at [437, 35] on div "# The hero is all confused! # Correct their path so they don't walk on the mine…" at bounding box center [482, 72] width 179 height 115
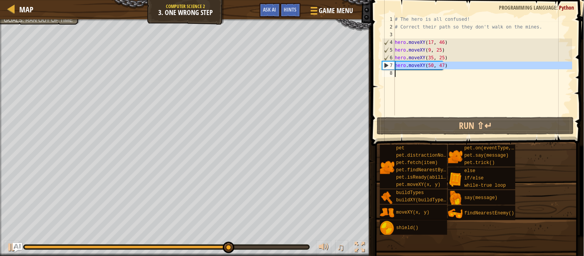
drag, startPoint x: 394, startPoint y: 65, endPoint x: 448, endPoint y: 66, distance: 53.5
click at [448, 66] on div "1 2 3 4 5 6 7 8 # The hero is all confused! # Correct their path so they don't …" at bounding box center [477, 65] width 192 height 100
type textarea "hero.moveXY(50, 47)"
click at [405, 72] on div "# The hero is all confused! # Correct their path so they don't walk on the mine…" at bounding box center [482, 65] width 179 height 100
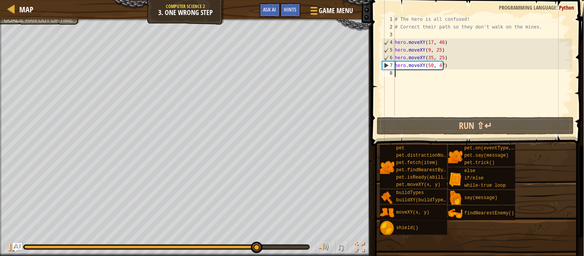
click at [406, 72] on div "# The hero is all confused! # Correct their path so they don't walk on the mine…" at bounding box center [482, 72] width 179 height 115
paste textarea "hero.moveXY(50, 47)"
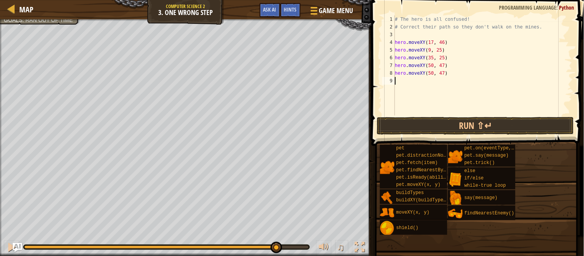
drag, startPoint x: 429, startPoint y: 72, endPoint x: 432, endPoint y: 75, distance: 4.4
click at [429, 72] on div "# The hero is all confused! # Correct their path so they don't walk on the mine…" at bounding box center [482, 72] width 179 height 115
click at [440, 72] on div "# The hero is all confused! # Correct their path so they don't walk on the mine…" at bounding box center [482, 72] width 179 height 115
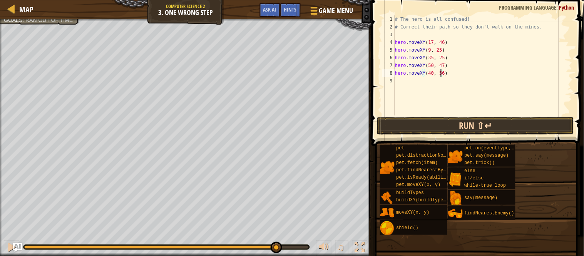
type textarea "hero.moveXY(40, 56)"
click at [446, 122] on button "Run ⇧↵" at bounding box center [475, 126] width 197 height 18
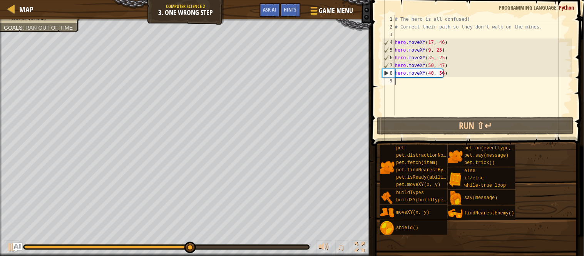
click at [409, 84] on div "# The hero is all confused! # Correct their path so they don't walk on the mine…" at bounding box center [482, 72] width 179 height 115
click at [405, 32] on div "# The hero is all confused! # Correct their path so they don't walk on the mine…" at bounding box center [482, 72] width 179 height 115
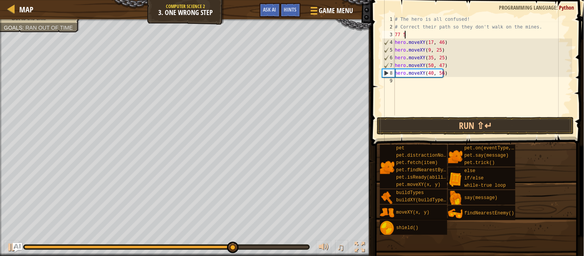
type textarea "77 58"
click at [397, 82] on div "# The hero is all confused! # Correct their path so they don't walk on the mine…" at bounding box center [482, 72] width 179 height 115
drag, startPoint x: 395, startPoint y: 74, endPoint x: 454, endPoint y: 75, distance: 58.9
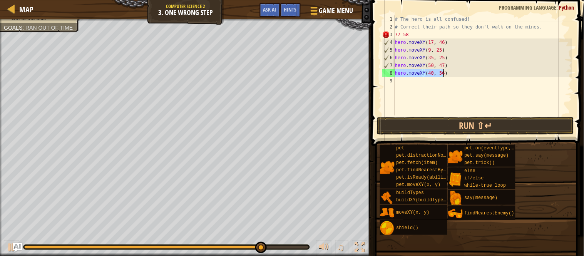
click at [454, 75] on div "# The hero is all confused! # Correct their path so they don't walk on the mine…" at bounding box center [482, 72] width 179 height 115
type textarea "hero.moveXY(40, 56)"
click at [408, 79] on div "# The hero is all confused! # Correct their path so they don't walk on the mine…" at bounding box center [482, 72] width 179 height 115
paste textarea "hero.moveXY(40, 56)"
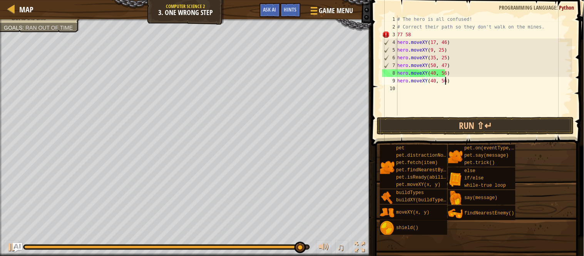
click at [434, 82] on div "# The hero is all confused! # Correct their path so they don't walk on the mine…" at bounding box center [484, 72] width 177 height 115
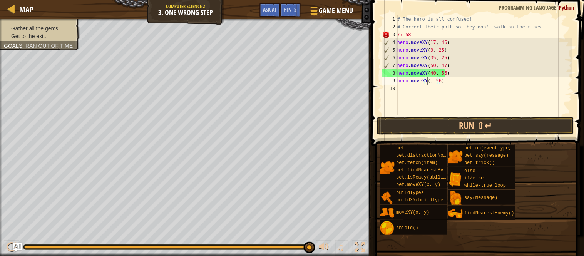
scroll to position [3, 2]
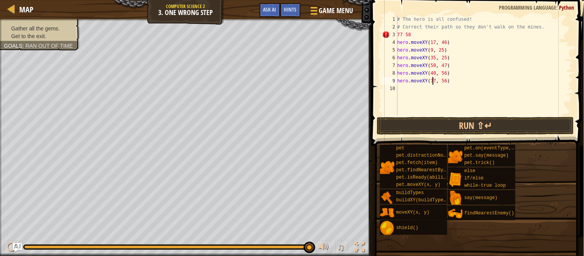
click at [442, 81] on div "# The hero is all confused! # Correct their path so they don't walk on the mine…" at bounding box center [484, 72] width 177 height 115
click at [442, 82] on div "# The hero is all confused! # Correct their path so they don't walk on the mine…" at bounding box center [484, 72] width 177 height 115
click at [442, 81] on div "# The hero is all confused! # Correct their path so they don't walk on the mine…" at bounding box center [484, 72] width 177 height 115
click at [444, 80] on div "# The hero is all confused! # Correct their path so they don't walk on the mine…" at bounding box center [484, 72] width 177 height 115
click at [420, 35] on div "# The hero is all confused! # Correct their path so they don't walk on the mine…" at bounding box center [484, 72] width 177 height 115
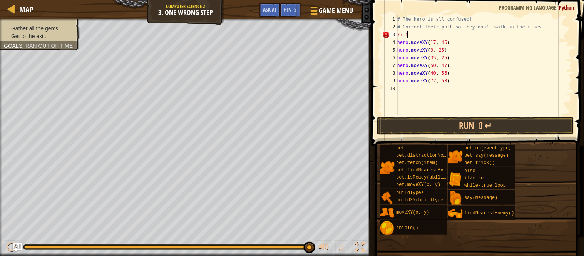
scroll to position [3, 0]
type textarea "7"
click at [437, 129] on button "Run ⇧↵" at bounding box center [475, 126] width 197 height 18
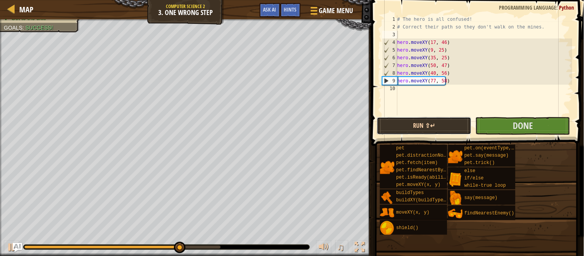
click at [463, 128] on button "Run ⇧↵" at bounding box center [424, 126] width 95 height 18
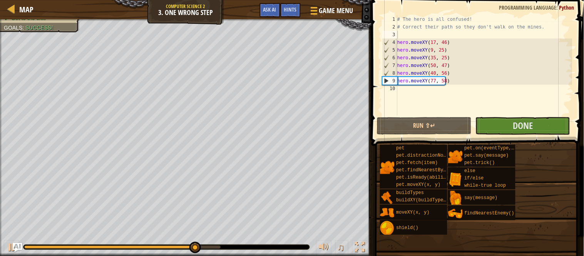
click at [452, 139] on span at bounding box center [476, 251] width 207 height 228
click at [496, 121] on button "Done" at bounding box center [522, 126] width 95 height 18
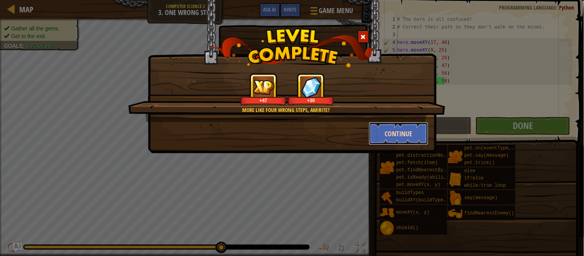
click at [390, 130] on button "Continue" at bounding box center [399, 133] width 60 height 23
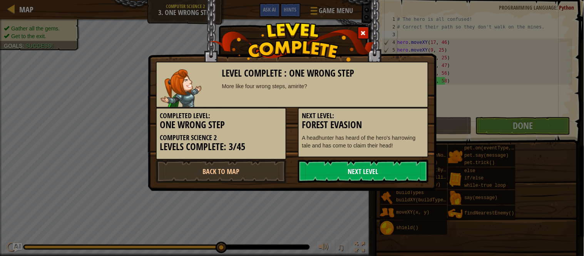
click at [348, 170] on link "Next Level" at bounding box center [363, 171] width 131 height 23
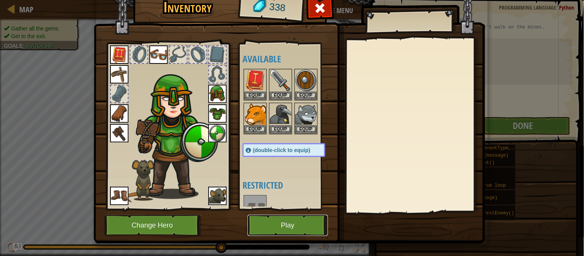
click at [294, 224] on button "Play" at bounding box center [288, 225] width 80 height 21
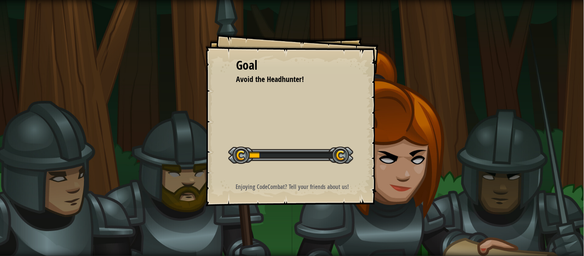
click at [295, 222] on div "Goal Avoid the Headhunter! Start Level Error loading from server. Try refreshin…" at bounding box center [292, 128] width 584 height 256
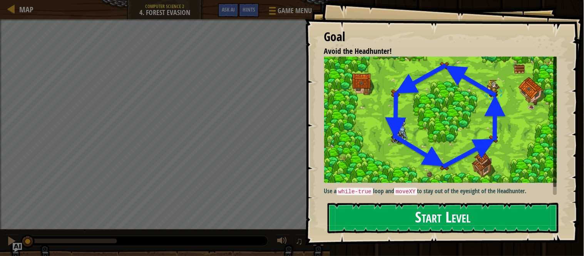
click at [434, 213] on button "Start Level" at bounding box center [443, 218] width 231 height 30
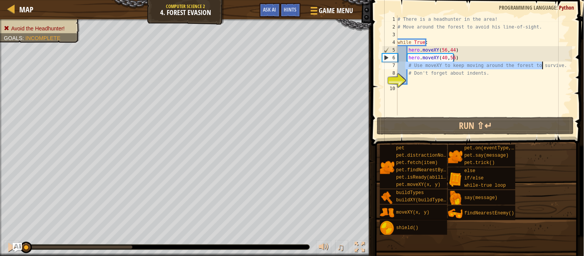
drag, startPoint x: 406, startPoint y: 67, endPoint x: 543, endPoint y: 69, distance: 137.1
click at [543, 69] on div "# There is a headhunter in the area! # Move around the forest to avoid his line…" at bounding box center [484, 72] width 176 height 115
type textarea "# Use moveXY to keep moving around the forest to survive."
click at [492, 77] on div "# There is a headhunter in the area! # Move around the forest to avoid his line…" at bounding box center [484, 72] width 176 height 115
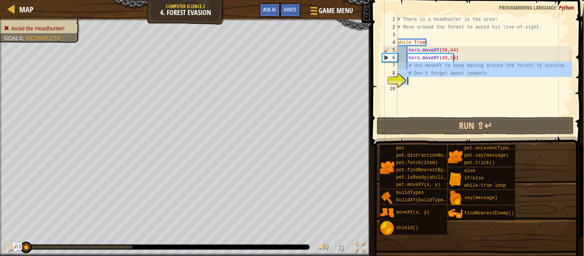
drag, startPoint x: 408, startPoint y: 65, endPoint x: 498, endPoint y: 80, distance: 91.3
click at [498, 80] on div "# There is a headhunter in the area! # Move around the forest to avoid his line…" at bounding box center [484, 72] width 176 height 115
type textarea "# Don't forget about indents."
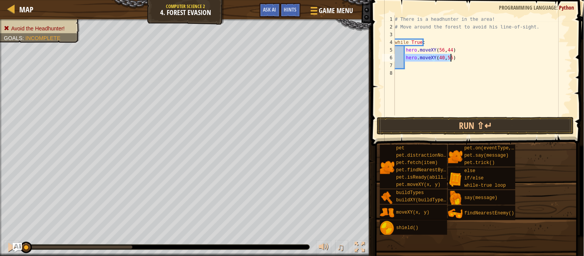
drag, startPoint x: 405, startPoint y: 58, endPoint x: 465, endPoint y: 58, distance: 59.7
click at [465, 58] on div "# There is a headhunter in the area! # Move around the forest to avoid his line…" at bounding box center [482, 72] width 179 height 115
type textarea "hero.moveXY(40,56)"
click at [444, 70] on div "# There is a headhunter in the area! # Move around the forest to avoid his line…" at bounding box center [482, 72] width 179 height 115
drag, startPoint x: 444, startPoint y: 70, endPoint x: 438, endPoint y: 64, distance: 8.4
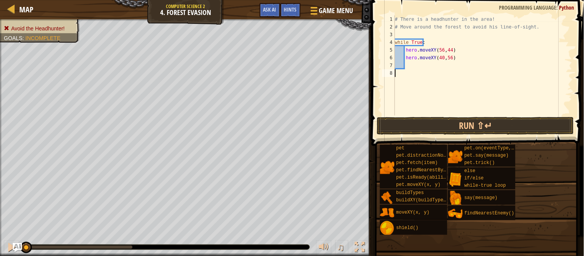
click at [438, 64] on div "# There is a headhunter in the area! # Move around the forest to avoid his line…" at bounding box center [482, 72] width 179 height 115
click at [441, 66] on div "# There is a headhunter in the area! # Move around the forest to avoid his line…" at bounding box center [482, 72] width 179 height 115
click at [447, 67] on div "# There is a headhunter in the area! # Move around the forest to avoid his line…" at bounding box center [482, 72] width 179 height 115
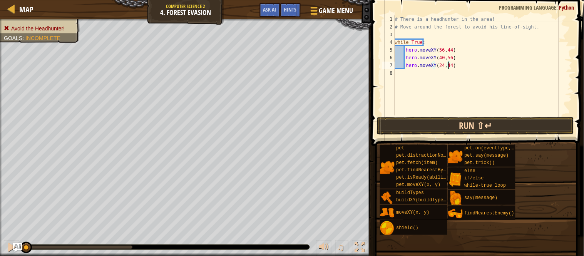
type textarea "hero.moveXY(24,44)"
click at [431, 124] on button "Run ⇧↵" at bounding box center [475, 126] width 197 height 18
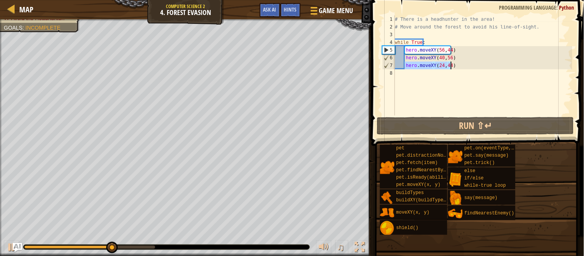
drag, startPoint x: 405, startPoint y: 66, endPoint x: 459, endPoint y: 67, distance: 53.2
click at [459, 67] on div "# There is a headhunter in the area! # Move around the forest to avoid his line…" at bounding box center [482, 72] width 179 height 115
click at [398, 72] on div "# There is a headhunter in the area! # Move around the forest to avoid his line…" at bounding box center [482, 72] width 179 height 115
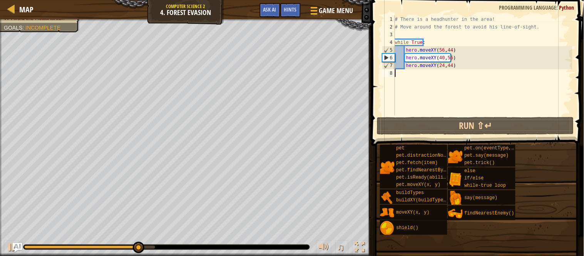
scroll to position [3, 0]
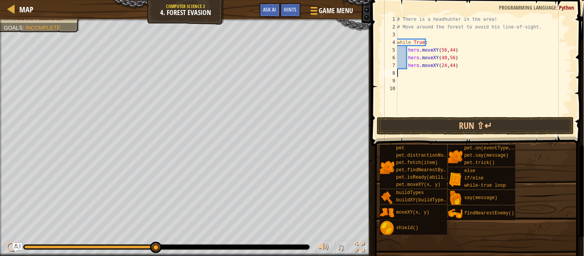
click at [409, 71] on div "# There is a headhunter in the area! # Move around the forest to avoid his line…" at bounding box center [484, 72] width 177 height 115
click at [408, 61] on div "# There is a headhunter in the area! # Move around the forest to avoid his line…" at bounding box center [484, 72] width 177 height 115
click at [407, 64] on div "# There is a headhunter in the area! # Move around the forest to avoid his line…" at bounding box center [484, 72] width 177 height 115
type textarea "hero.moveXY(24,44)"
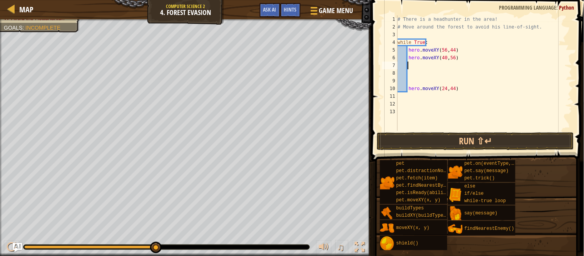
click at [413, 69] on div "# There is a headhunter in the area! # Move around the forest to avoid his line…" at bounding box center [484, 80] width 176 height 131
paste textarea "hero.moveXY(24,44)"
click at [449, 68] on div "# There is a headhunter in the area! # Move around the forest to avoid his line…" at bounding box center [484, 80] width 176 height 131
type textarea "hero.moveXY(24,24)"
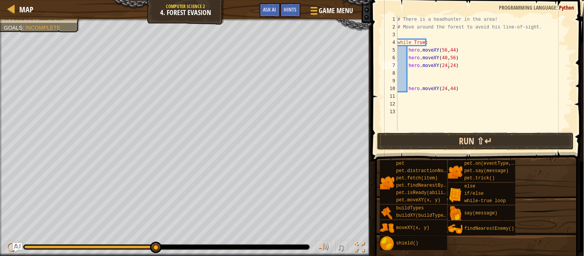
click at [457, 141] on button "Run ⇧↵" at bounding box center [475, 141] width 197 height 18
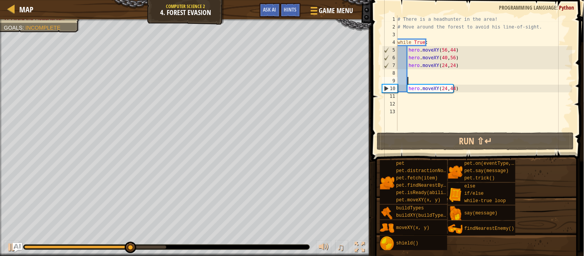
click at [448, 79] on div "# There is a headhunter in the area! # Move around the forest to avoid his line…" at bounding box center [484, 80] width 176 height 131
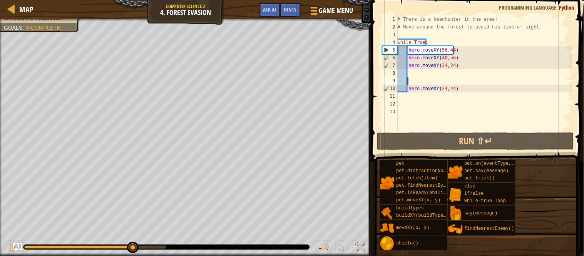
scroll to position [3, 0]
click at [443, 74] on div "# There is a headhunter in the area! # Move around the forest to avoid his line…" at bounding box center [484, 80] width 176 height 131
click at [409, 89] on div "# There is a headhunter in the area! # Move around the forest to avoid his line…" at bounding box center [484, 80] width 176 height 131
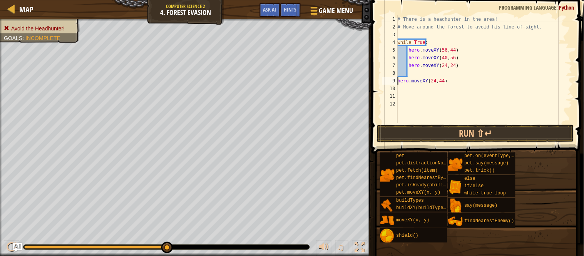
type textarea "hero.moveXY(24,44)"
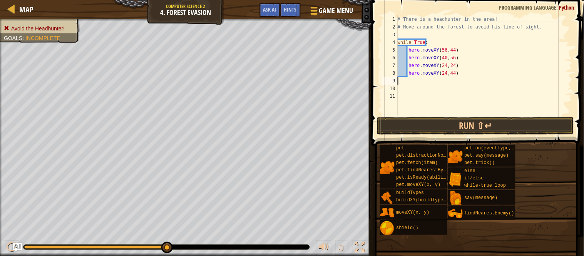
click at [407, 78] on div "# There is a headhunter in the area! # Move around the forest to avoid his line…" at bounding box center [484, 72] width 176 height 115
click at [424, 80] on div "# There is a headhunter in the area! # Move around the forest to avoid his line…" at bounding box center [484, 72] width 176 height 115
click at [410, 72] on div "# There is a headhunter in the area! # Move around the forest to avoid his line…" at bounding box center [484, 72] width 176 height 115
type textarea "hero.moveXY(24,44)"
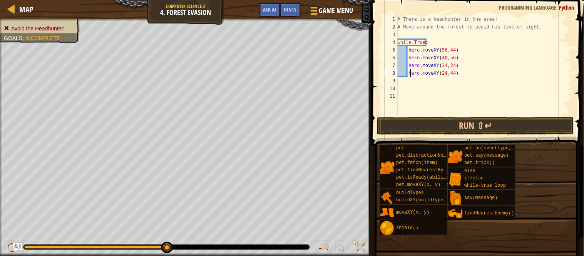
drag, startPoint x: 407, startPoint y: 70, endPoint x: 413, endPoint y: 74, distance: 7.1
click at [413, 74] on div "# There is a headhunter in the area! # Move around the forest to avoid his line…" at bounding box center [484, 72] width 176 height 115
click at [412, 74] on div "# There is a headhunter in the area! # Move around the forest to avoid his line…" at bounding box center [484, 65] width 176 height 100
click at [403, 82] on div "# There is a headhunter in the area! # Move around the forest to avoid his line…" at bounding box center [484, 72] width 176 height 115
click at [410, 71] on div "# There is a headhunter in the area! # Move around the forest to avoid his line…" at bounding box center [484, 72] width 176 height 115
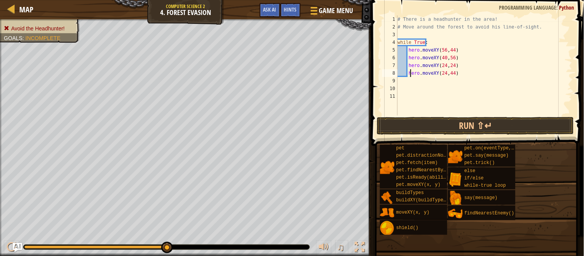
type textarea "hero.moveXY(24,44)"
drag, startPoint x: 407, startPoint y: 71, endPoint x: 449, endPoint y: 75, distance: 42.2
click at [449, 75] on div "# There is a headhunter in the area! # Move around the forest to avoid his line…" at bounding box center [484, 72] width 176 height 115
click at [451, 75] on div "# There is a headhunter in the area! # Move around the forest to avoid his line…" at bounding box center [484, 72] width 176 height 115
drag, startPoint x: 455, startPoint y: 74, endPoint x: 395, endPoint y: 72, distance: 60.5
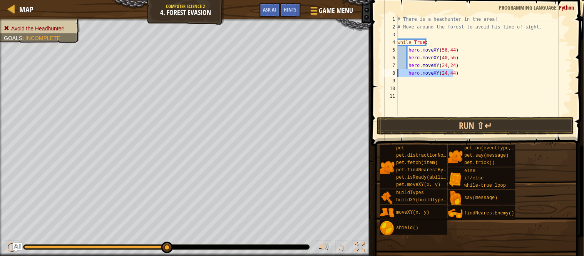
click at [395, 72] on div "hero.moveXY(24,44) 1 2 3 4 5 6 7 8 9 10 11 # There is a headhunter in the area!…" at bounding box center [477, 65] width 192 height 100
click at [398, 79] on div "# There is a headhunter in the area! # Move around the forest to avoid his line…" at bounding box center [484, 72] width 176 height 115
paste textarea "hero.moveXY(24,44)"
drag, startPoint x: 442, startPoint y: 81, endPoint x: 445, endPoint y: 85, distance: 5.0
click at [444, 85] on div "# There is a headhunter in the area! # Move around the forest to avoid his line…" at bounding box center [484, 72] width 176 height 115
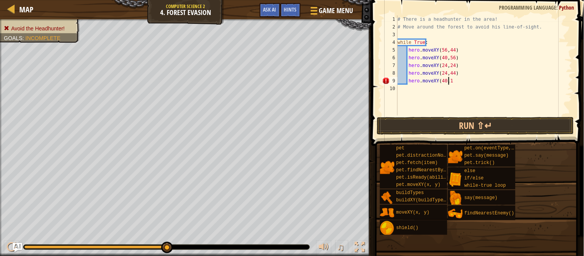
scroll to position [3, 4]
type textarea "hero.moveXY(40,11)"
click at [461, 124] on button "Run ⇧↵" at bounding box center [475, 126] width 197 height 18
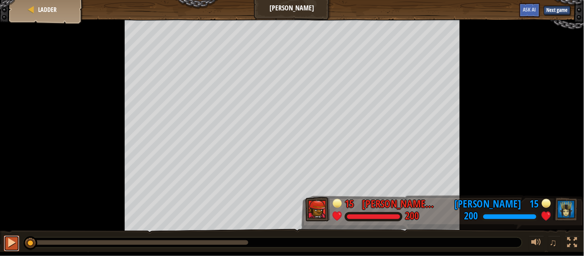
click at [14, 240] on div at bounding box center [12, 243] width 10 height 10
drag, startPoint x: 529, startPoint y: 276, endPoint x: 552, endPoint y: 276, distance: 22.3
click at [552, 252] on html "Goals Start Level Error loading from server. Try refreshing the page. You'll ne…" at bounding box center [292, 126] width 584 height 252
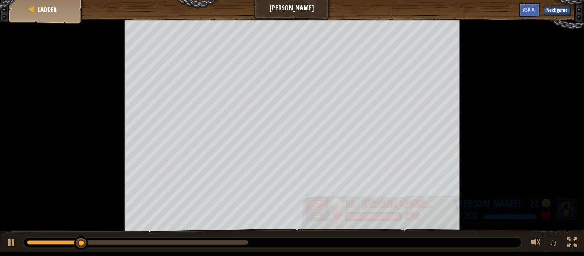
drag, startPoint x: 521, startPoint y: 102, endPoint x: 520, endPoint y: 224, distance: 121.7
click at [520, 222] on div "Ladder Wakka Maul Next game Ask AI 15 Connor Mcmullen 200 22 Blaiz Niccum 200 ♫" at bounding box center [292, 126] width 584 height 252
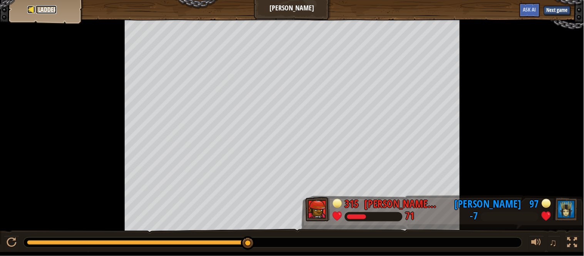
click at [48, 10] on span "Ladder" at bounding box center [47, 9] width 18 height 8
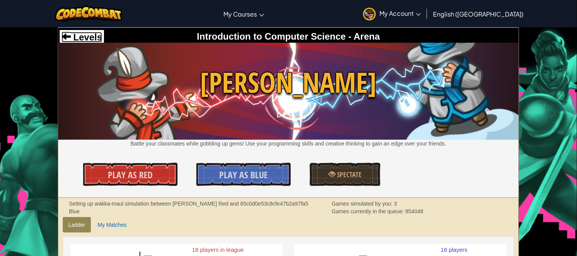
click at [85, 35] on span "Levels" at bounding box center [86, 37] width 31 height 10
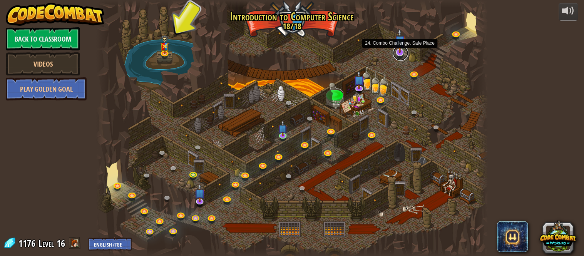
click at [400, 58] on link at bounding box center [400, 52] width 15 height 15
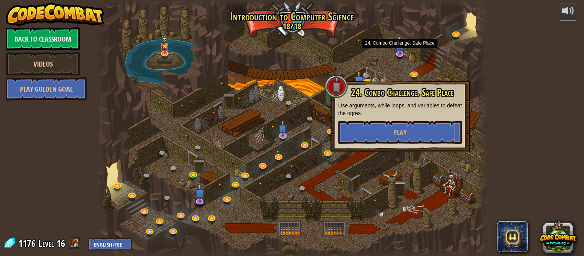
drag, startPoint x: 384, startPoint y: 67, endPoint x: 369, endPoint y: 75, distance: 17.4
click at [378, 72] on div at bounding box center [292, 128] width 392 height 256
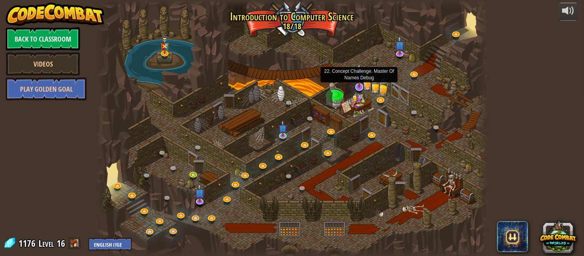
click at [360, 79] on img at bounding box center [359, 75] width 11 height 25
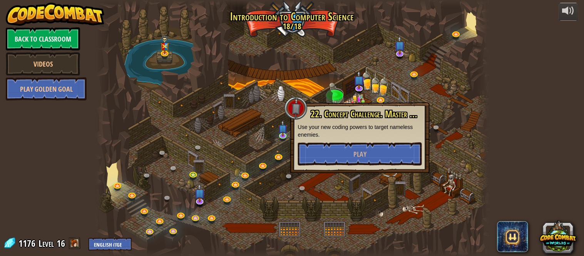
drag, startPoint x: 405, startPoint y: 78, endPoint x: 392, endPoint y: 83, distance: 14.5
click at [403, 79] on div at bounding box center [292, 128] width 392 height 256
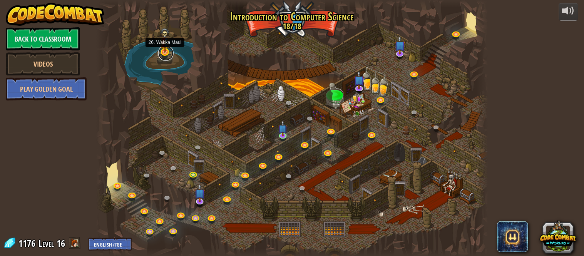
click at [158, 52] on link at bounding box center [165, 52] width 15 height 15
